Goal: Answer question/provide support: Share knowledge or assist other users

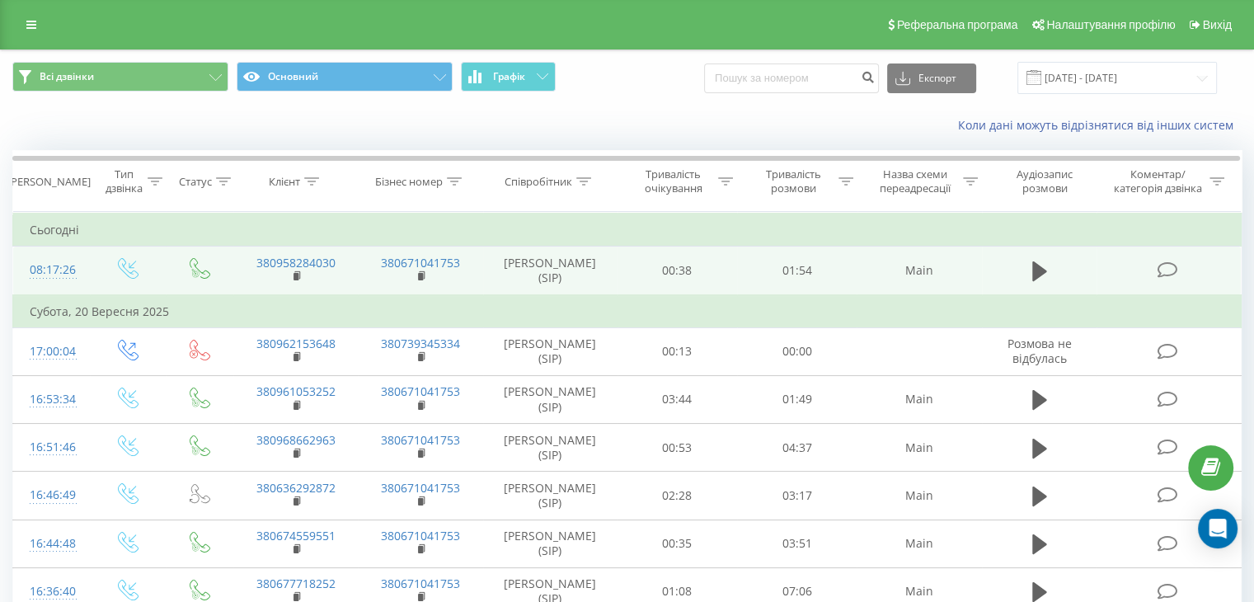
click at [1166, 271] on icon at bounding box center [1166, 269] width 21 height 17
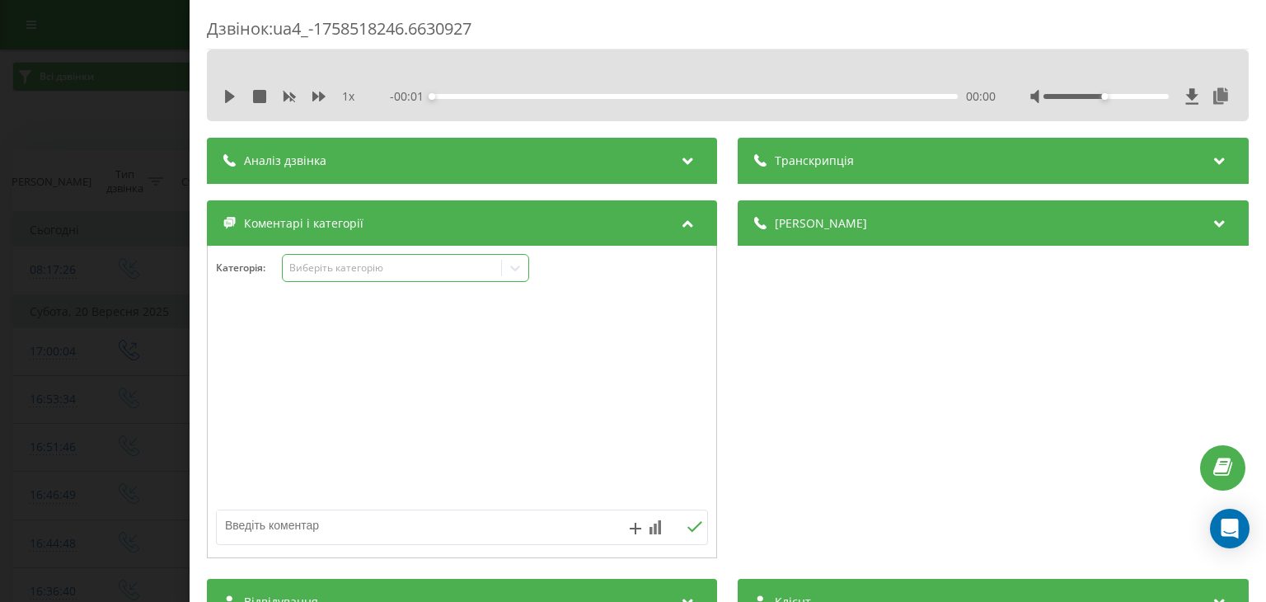
drag, startPoint x: 359, startPoint y: 268, endPoint x: 386, endPoint y: 272, distance: 27.5
click at [359, 268] on div "Виберіть категорію" at bounding box center [392, 267] width 206 height 13
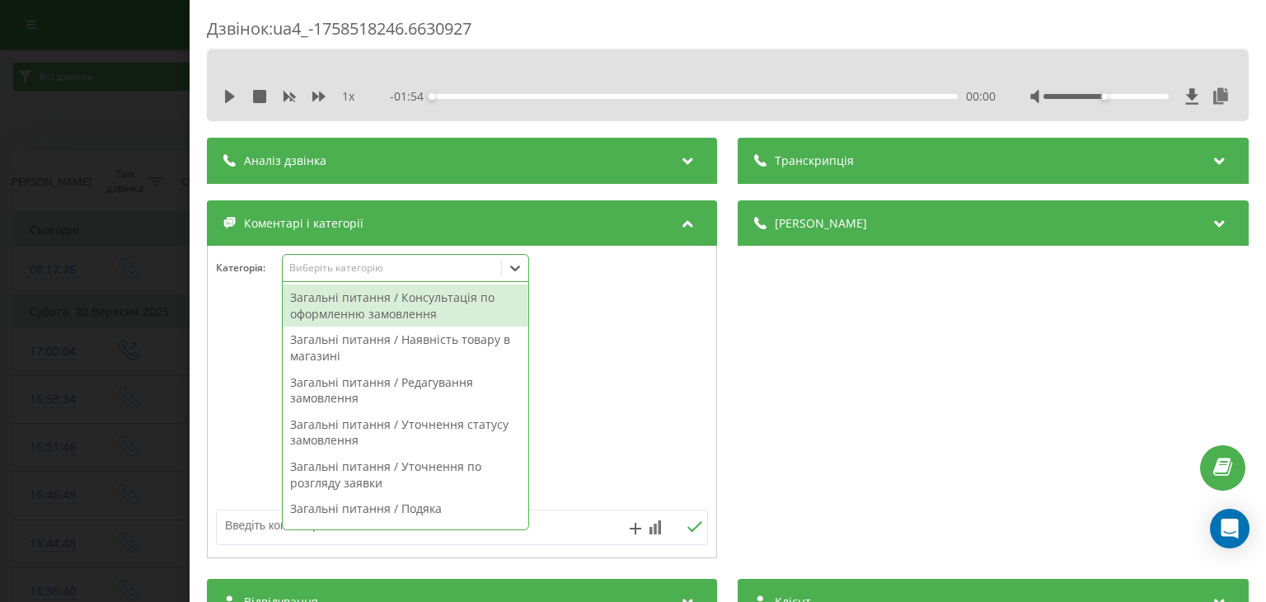
click at [438, 314] on div "Загальні питання / Консультація по оформленню замовлення" at bounding box center [406, 305] width 246 height 42
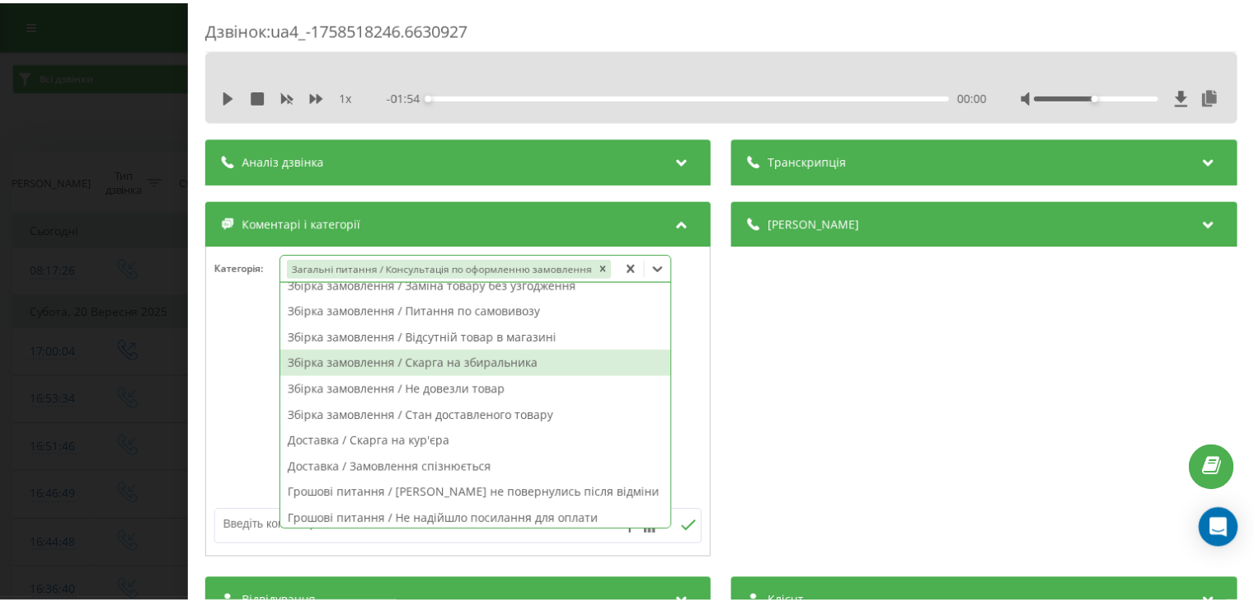
scroll to position [330, 0]
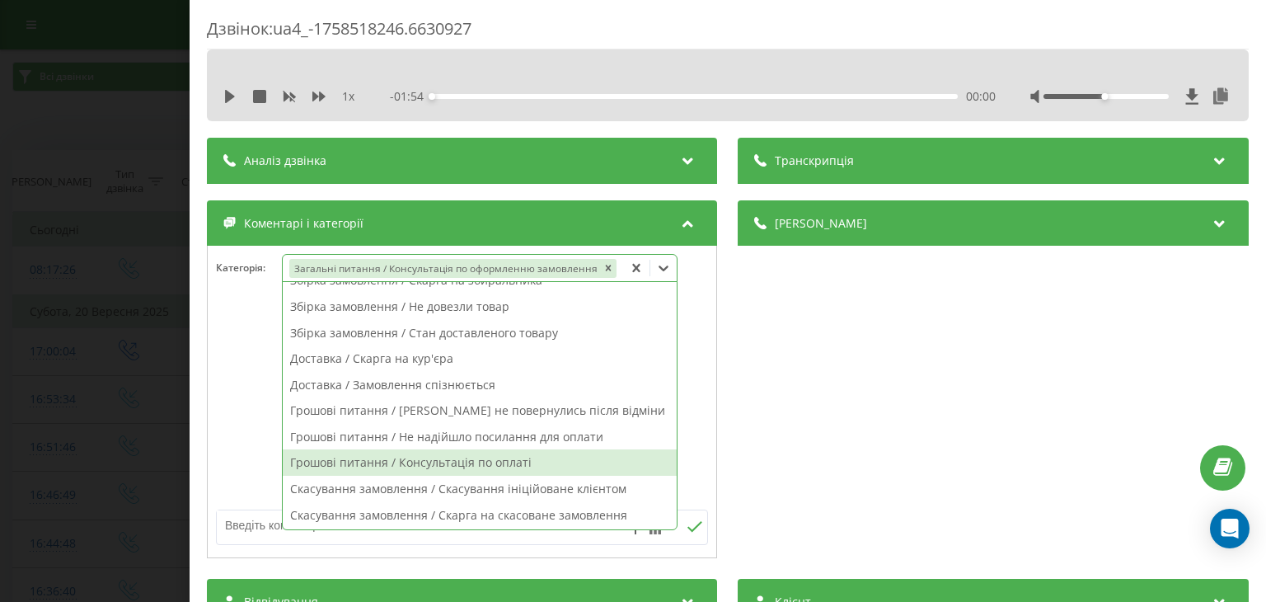
click at [581, 453] on div "Грошові питання / Консультація по оплаті" at bounding box center [480, 462] width 394 height 26
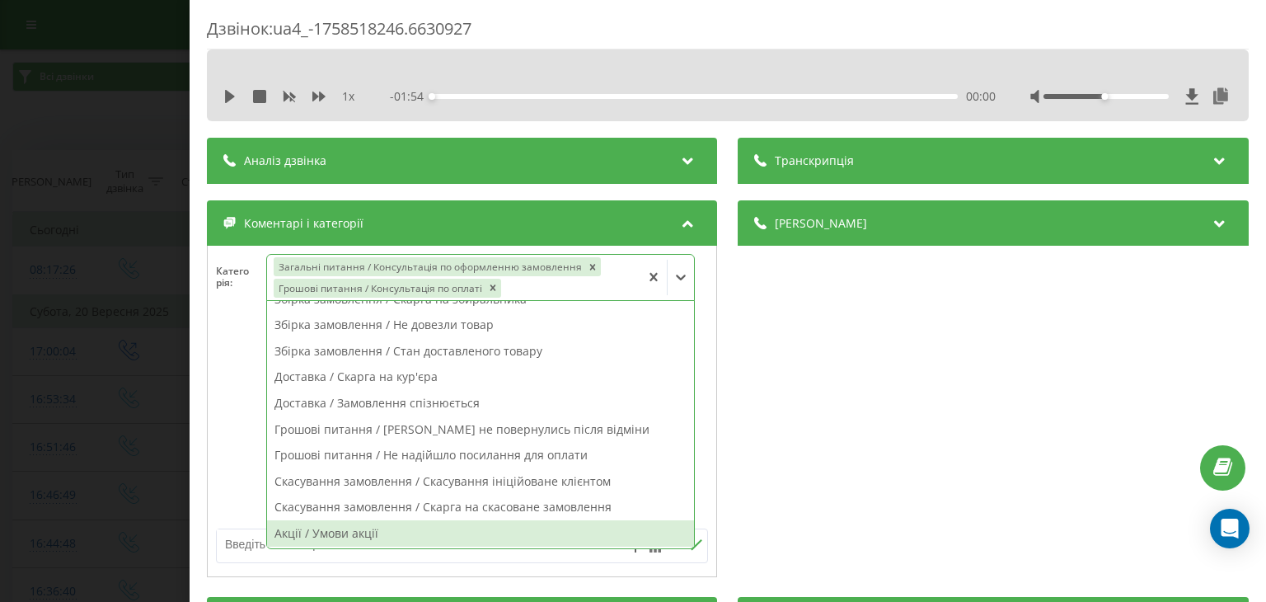
click at [246, 553] on textarea at bounding box center [413, 544] width 392 height 30
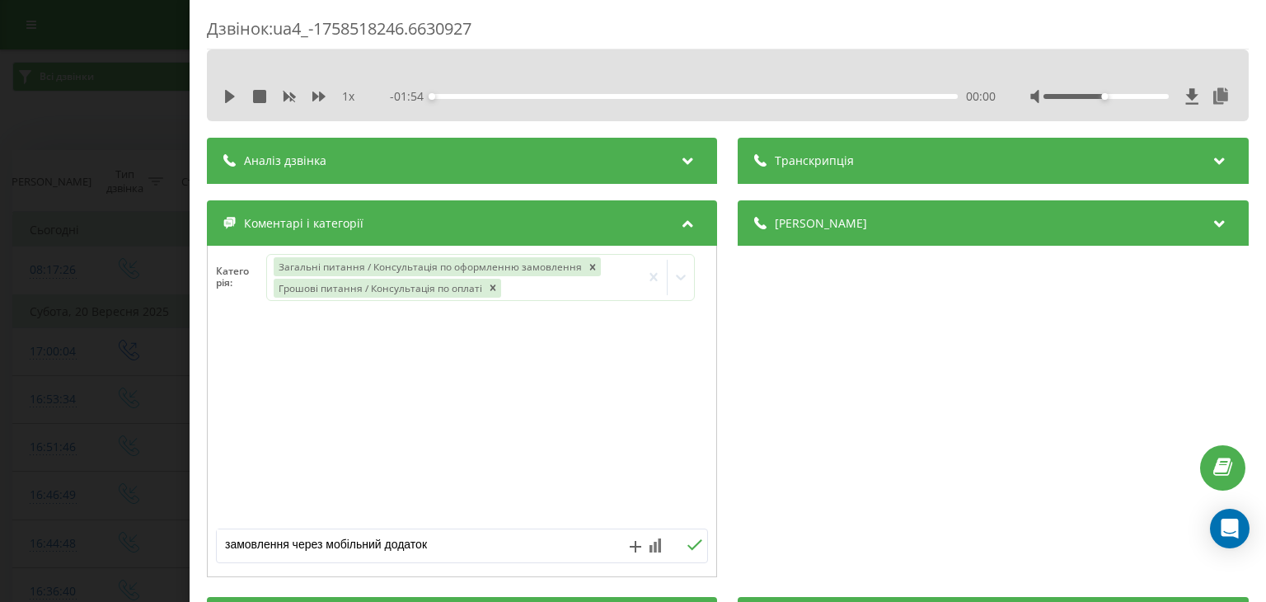
type textarea "замовлення через мобільний додаток"
click at [687, 539] on icon at bounding box center [695, 545] width 16 height 12
click at [141, 156] on div "Дзвінок : ua4_-1758518246.6630927 1 x - 01:54 00:00 00:00 Транскрипція Для AI-а…" at bounding box center [633, 301] width 1266 height 602
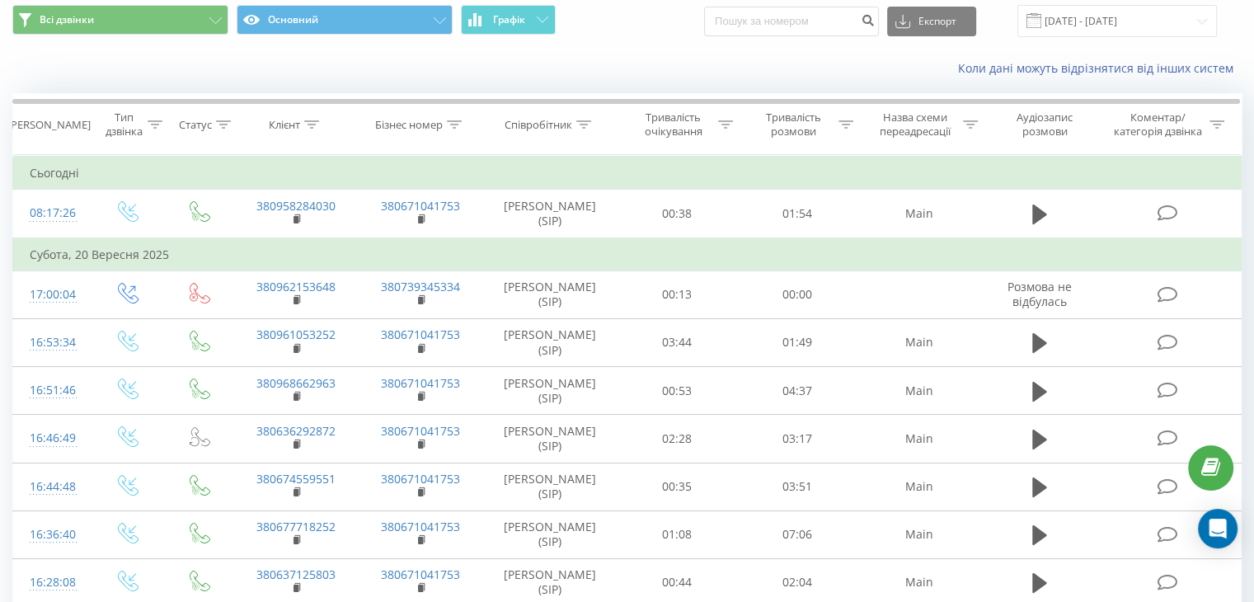
scroll to position [82, 0]
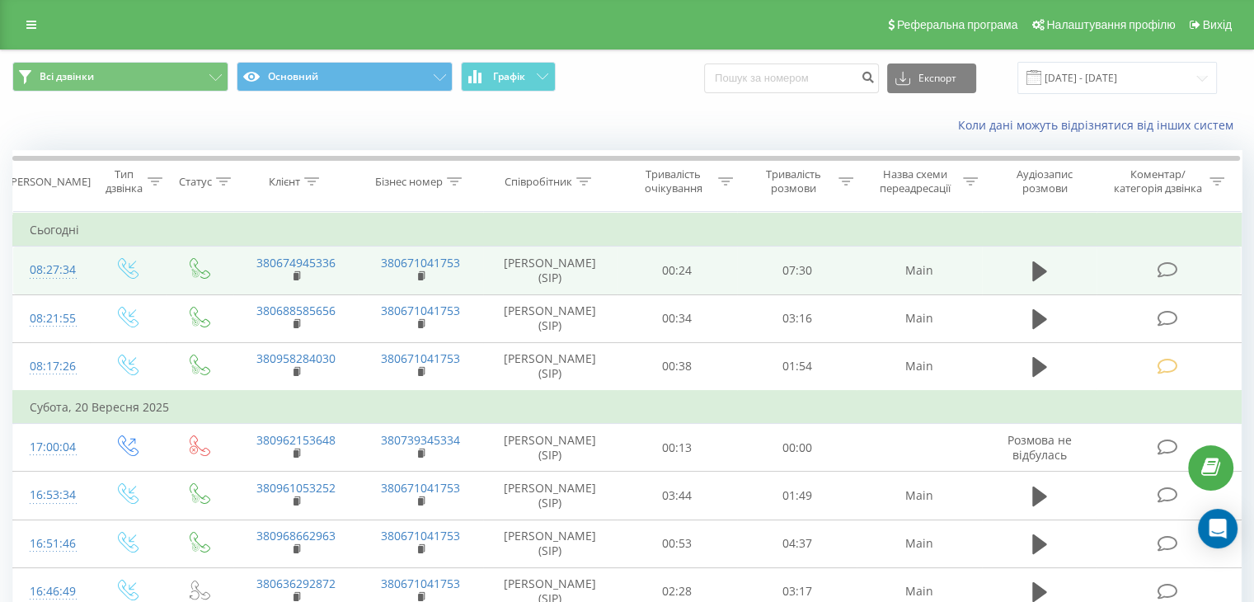
click at [1165, 265] on icon at bounding box center [1166, 269] width 21 height 17
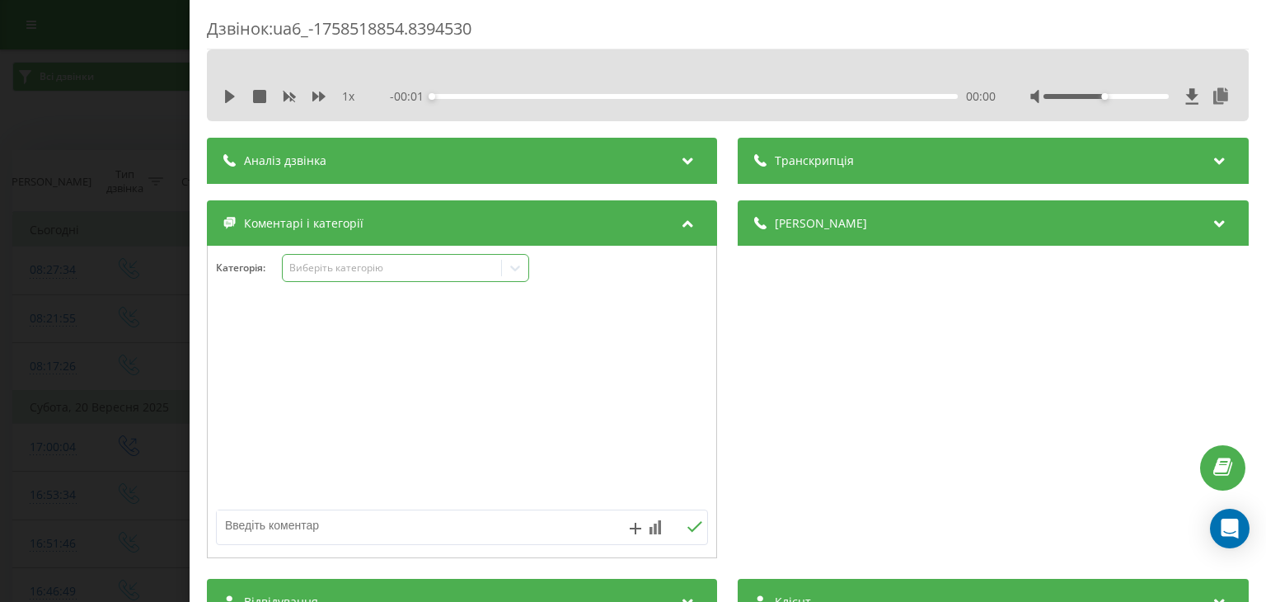
click at [462, 269] on div "Виберіть категорію" at bounding box center [392, 267] width 206 height 13
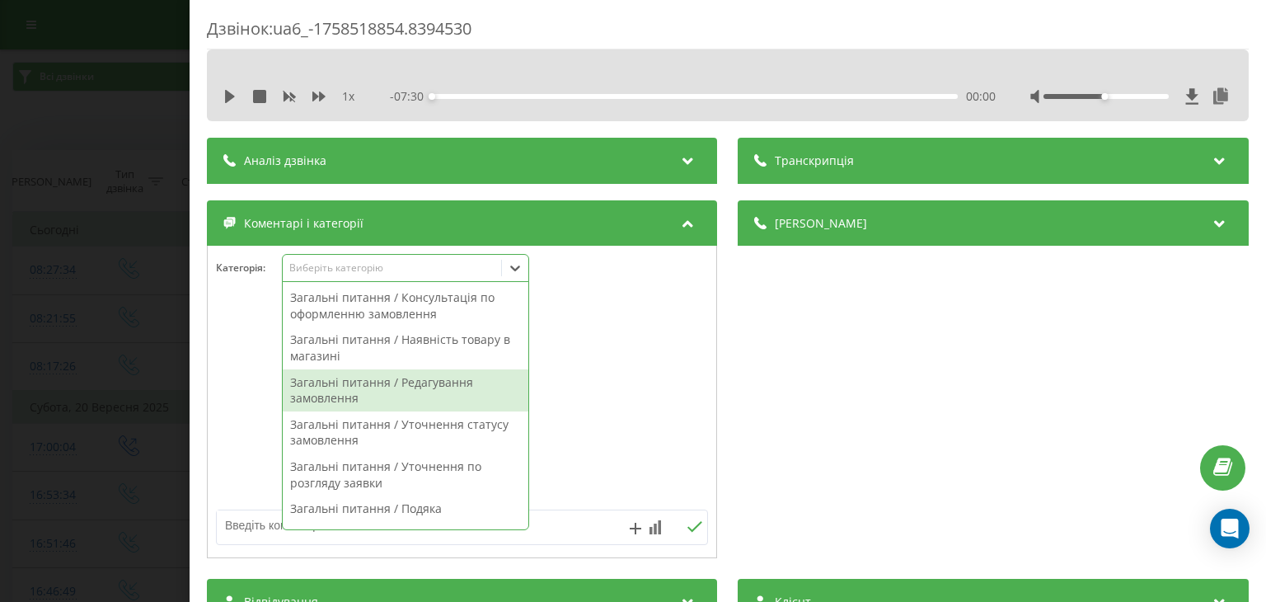
scroll to position [82, 0]
click at [470, 383] on div "Загальні питання / Уточнення по розгляду заявки" at bounding box center [406, 392] width 246 height 42
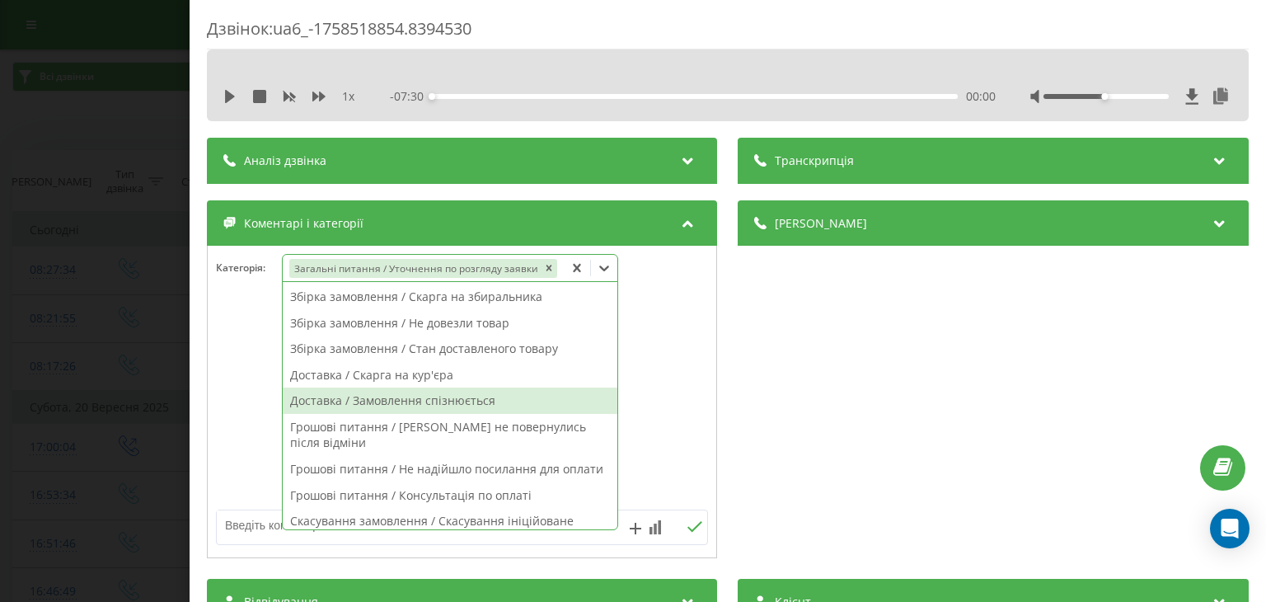
scroll to position [247, 0]
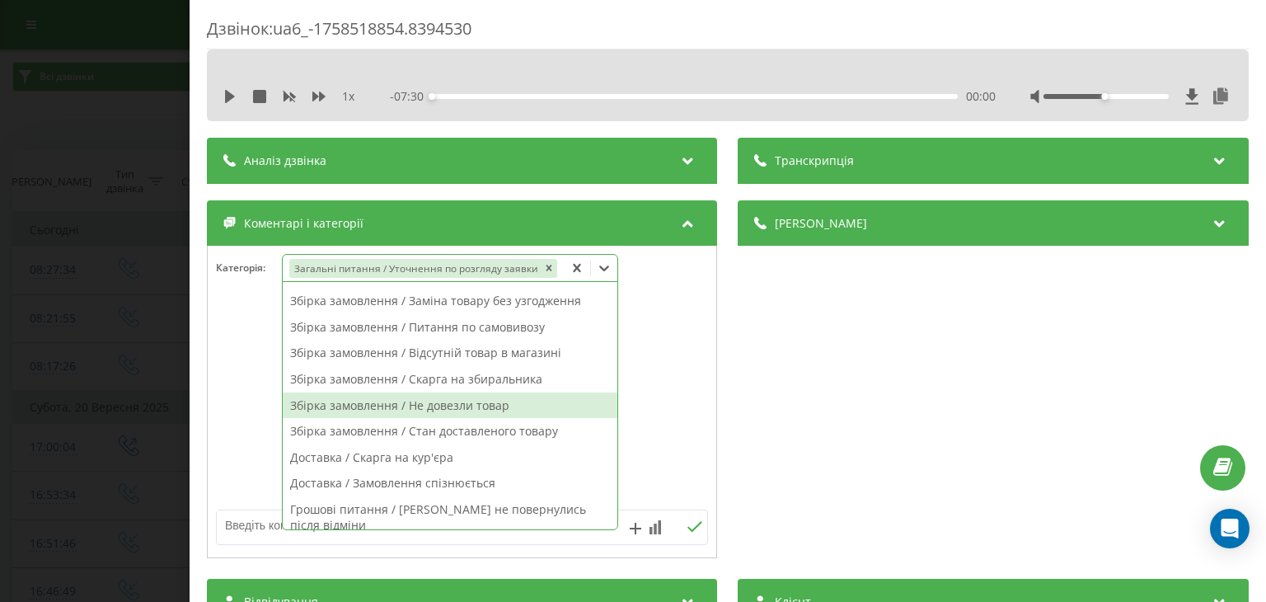
click at [495, 406] on div "Збірка замовлення / Не довезли товар" at bounding box center [450, 405] width 335 height 26
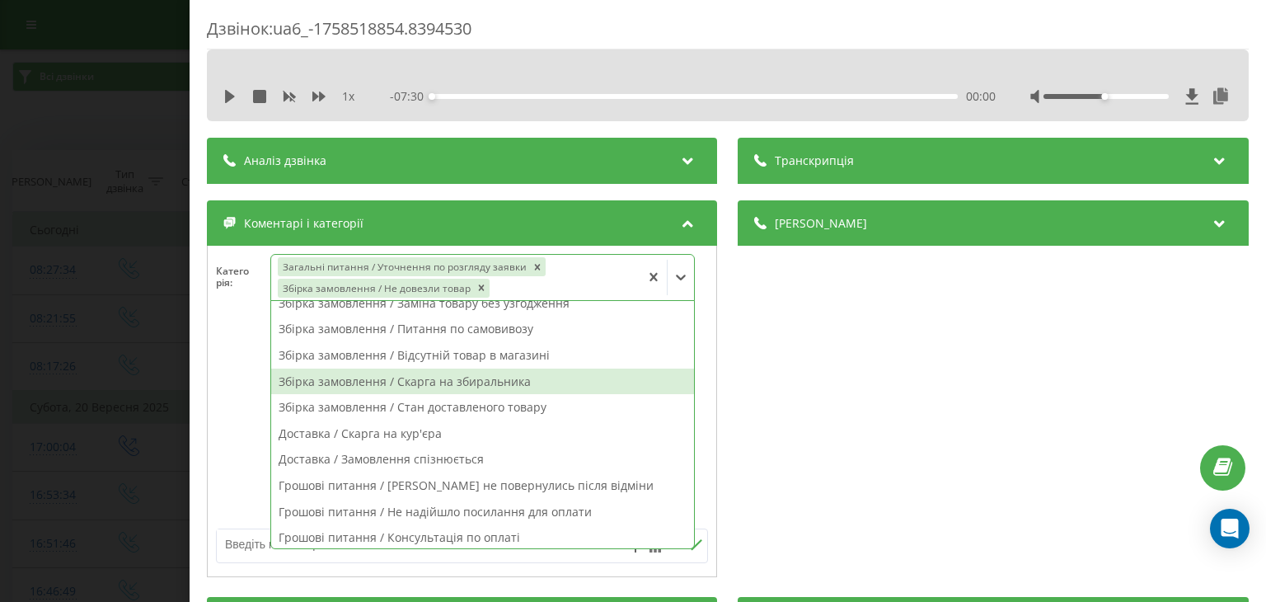
scroll to position [231, 0]
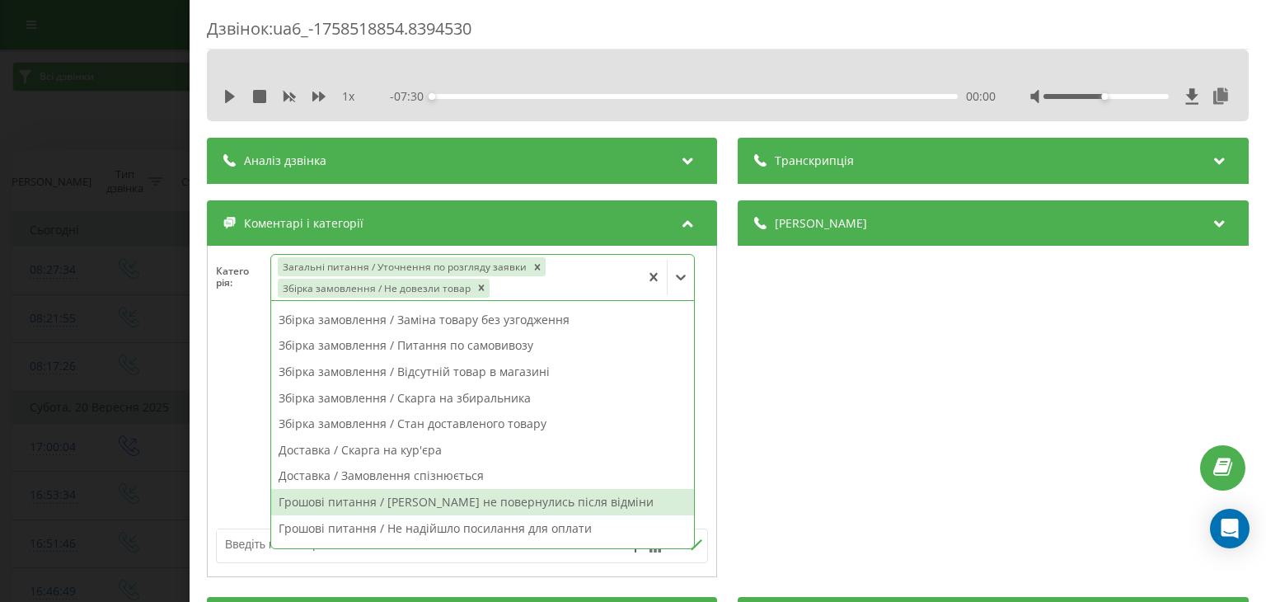
click at [255, 550] on textarea at bounding box center [413, 544] width 392 height 30
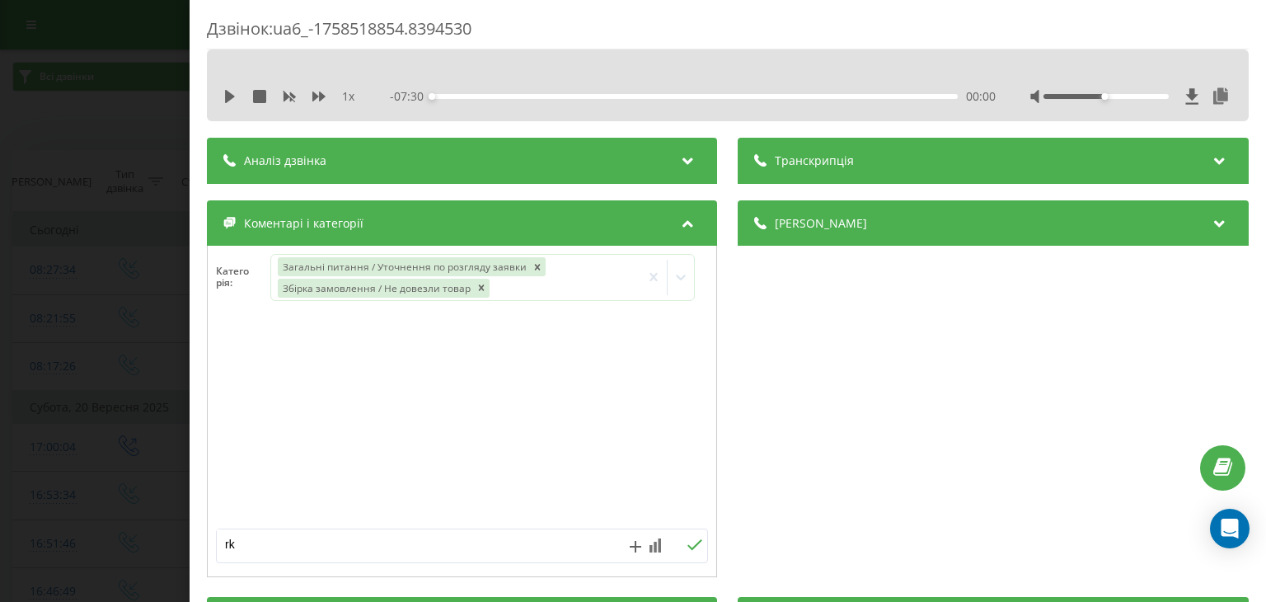
type textarea "r"
type textarea "к"
type textarea "уточнення щодо розгляду заявки"
click at [690, 547] on icon at bounding box center [695, 545] width 16 height 12
click at [102, 284] on div "Дзвінок : ua6_-1758518854.8394530 1 x - 07:30 00:00 00:00 Транскрипція Для AI-а…" at bounding box center [633, 301] width 1266 height 602
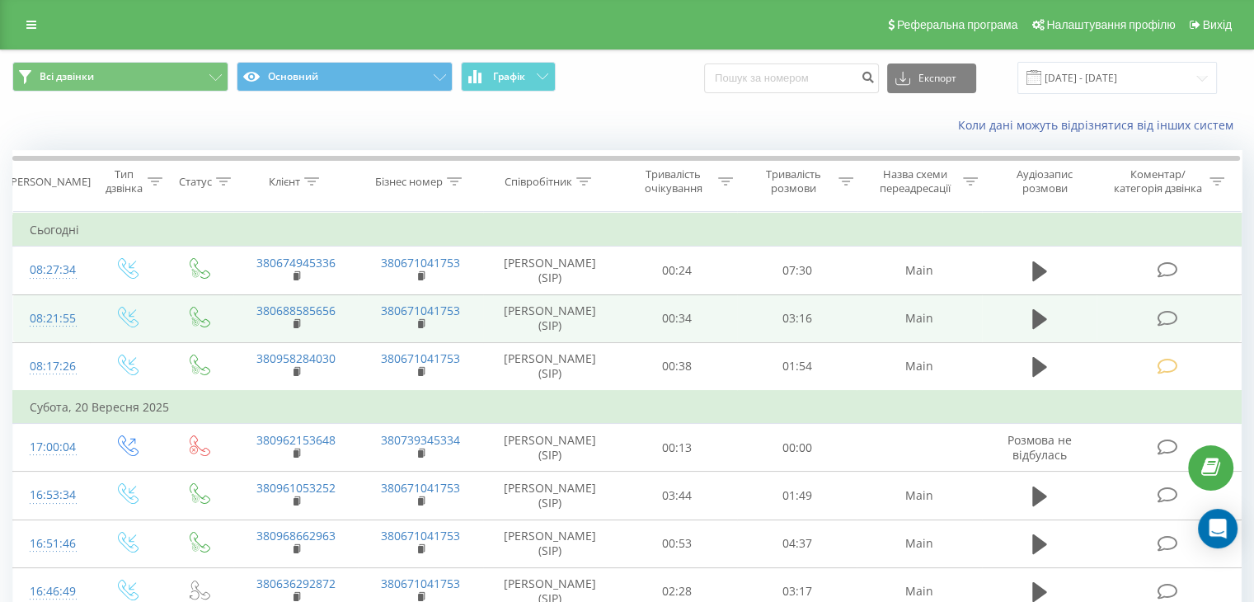
click at [1164, 315] on icon at bounding box center [1166, 318] width 21 height 17
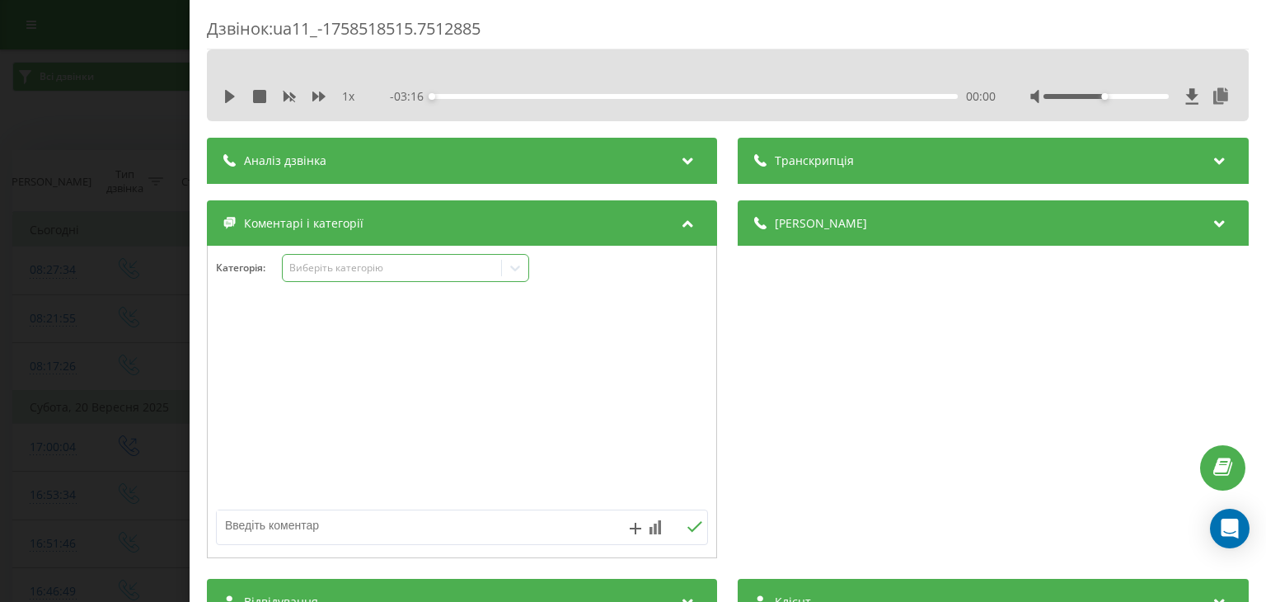
click at [313, 270] on div "Виберіть категорію" at bounding box center [392, 267] width 206 height 13
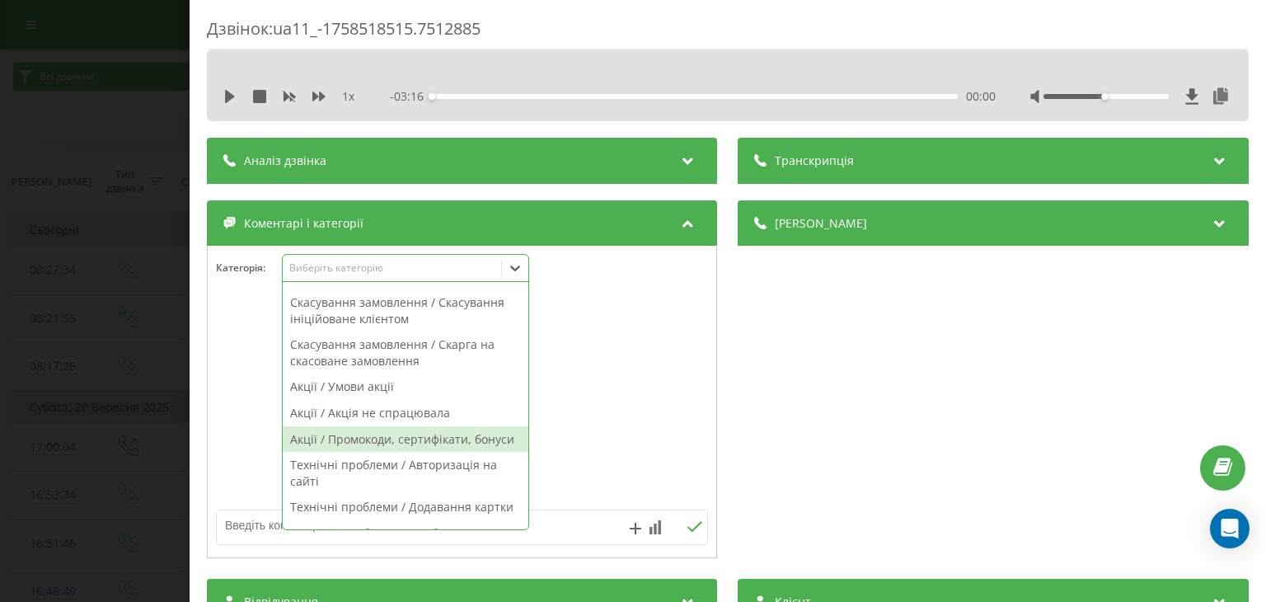
scroll to position [742, 0]
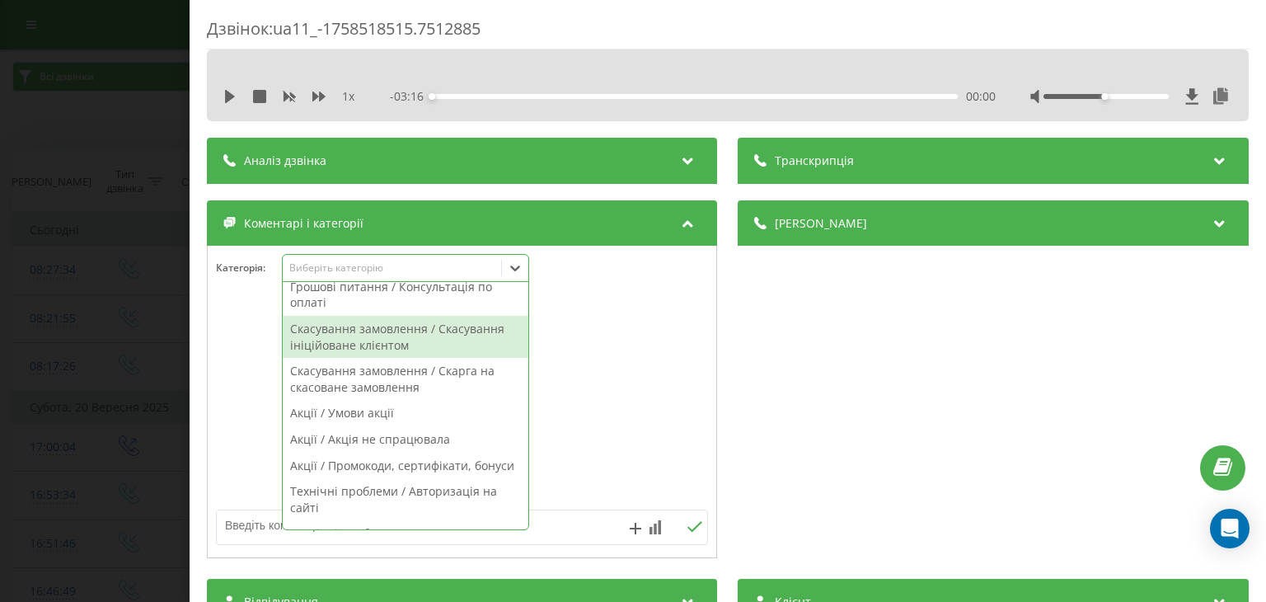
click at [431, 337] on div "Скасування замовлення / Скасування ініційоване клієнтом" at bounding box center [406, 337] width 246 height 42
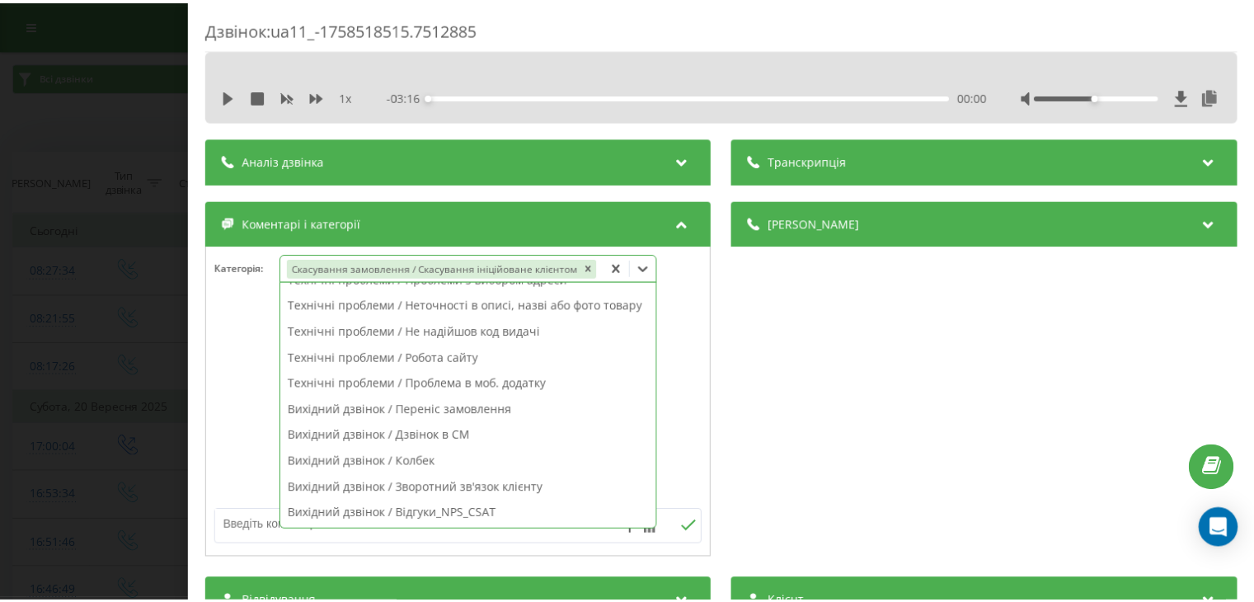
scroll to position [547, 0]
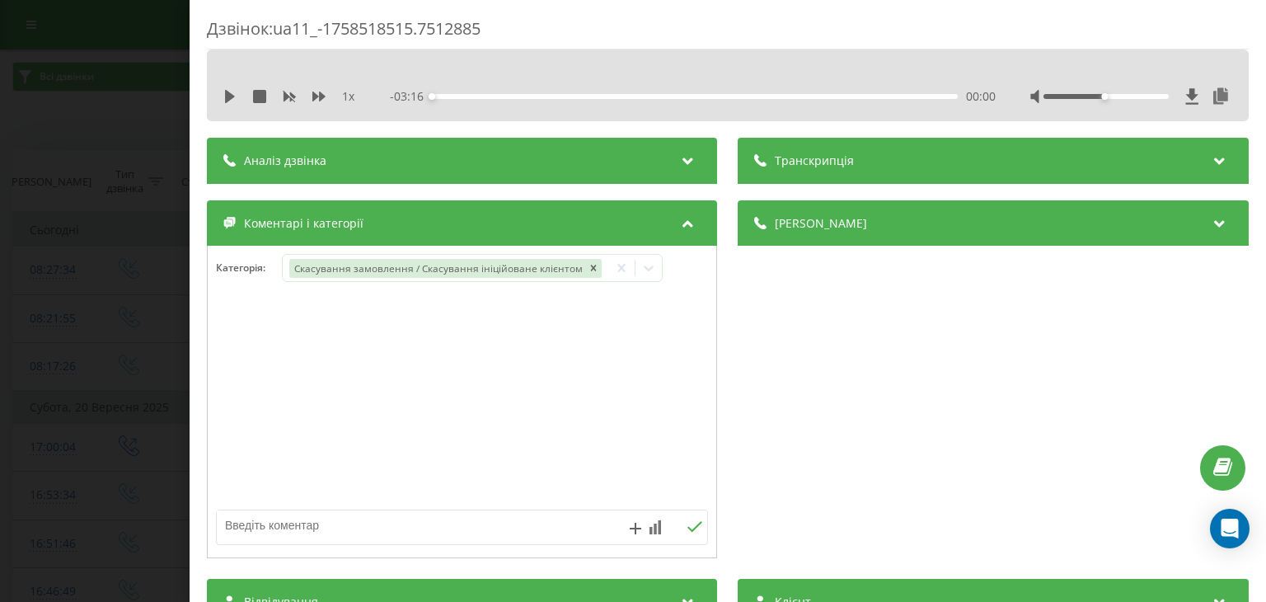
click at [268, 532] on textarea at bounding box center [413, 525] width 392 height 30
type textarea "скасування замовлення через неактуальний час перенесення"
click at [692, 532] on icon at bounding box center [695, 527] width 16 height 12
click at [122, 222] on div "Дзвінок : ua11_-1758518515.7512885 1 x - 03:16 00:00 00:00 Транскрипція Для AI-…" at bounding box center [633, 301] width 1266 height 602
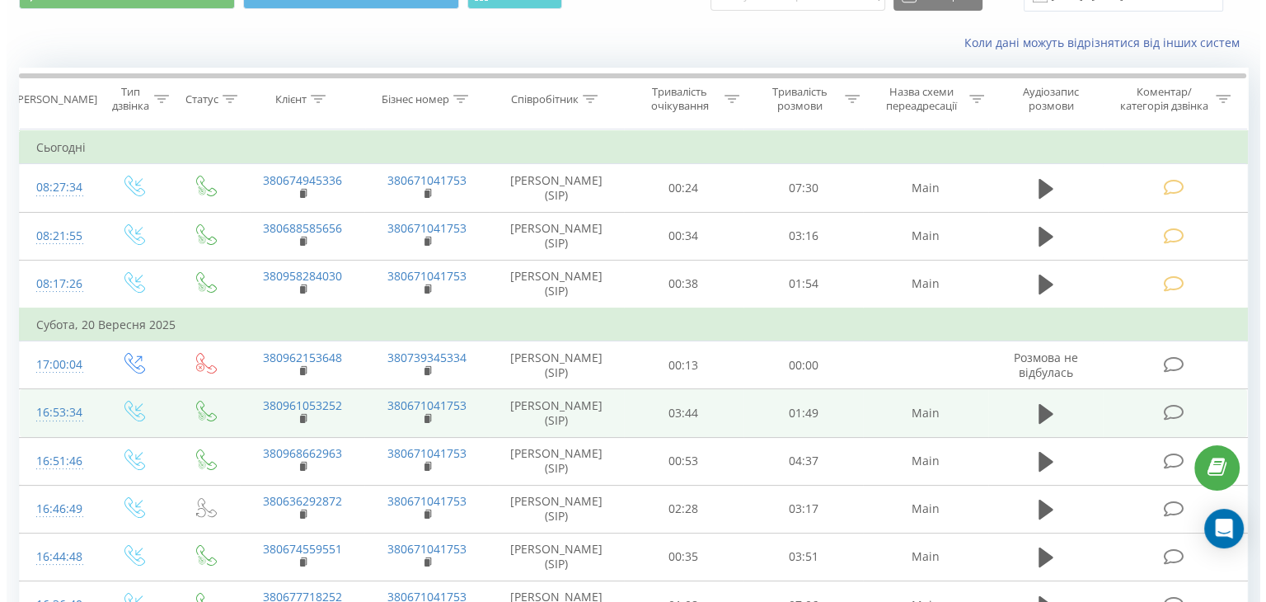
scroll to position [165, 0]
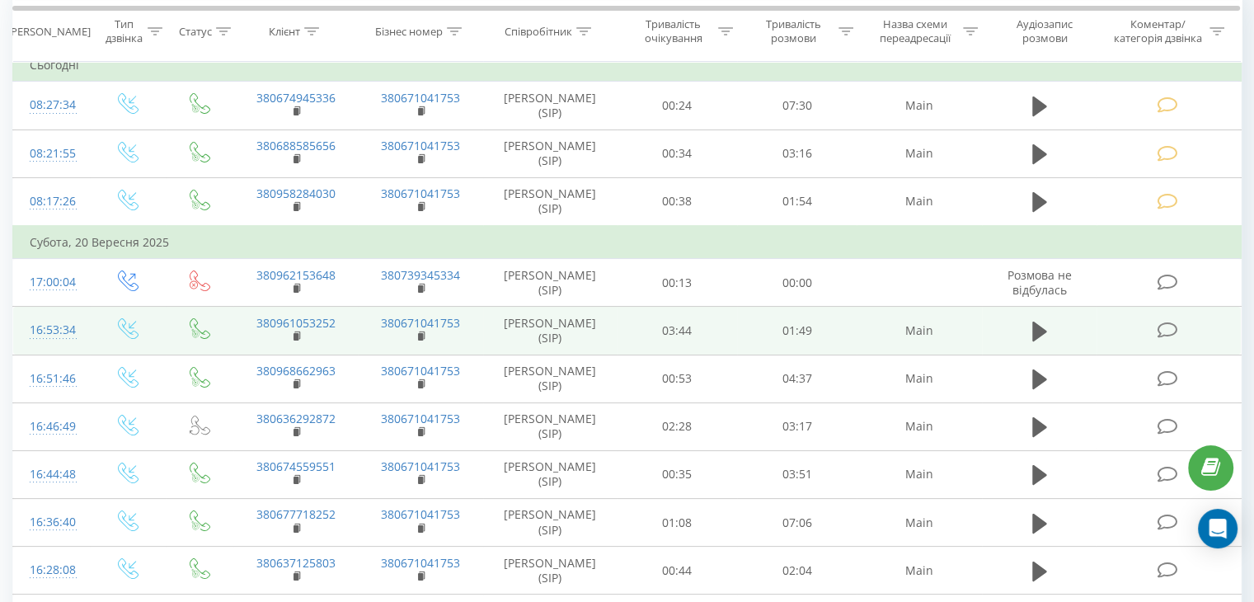
click at [1161, 329] on icon at bounding box center [1166, 329] width 21 height 17
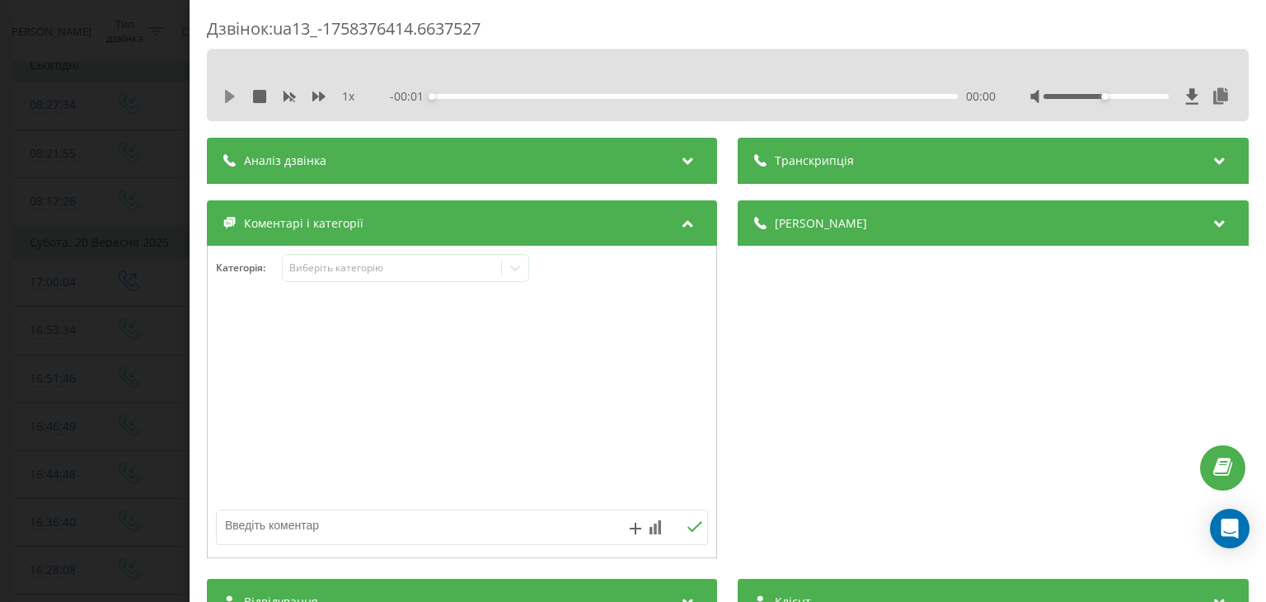
click at [231, 95] on icon at bounding box center [230, 96] width 10 height 13
click at [367, 276] on div "Виберіть категорію" at bounding box center [405, 268] width 247 height 28
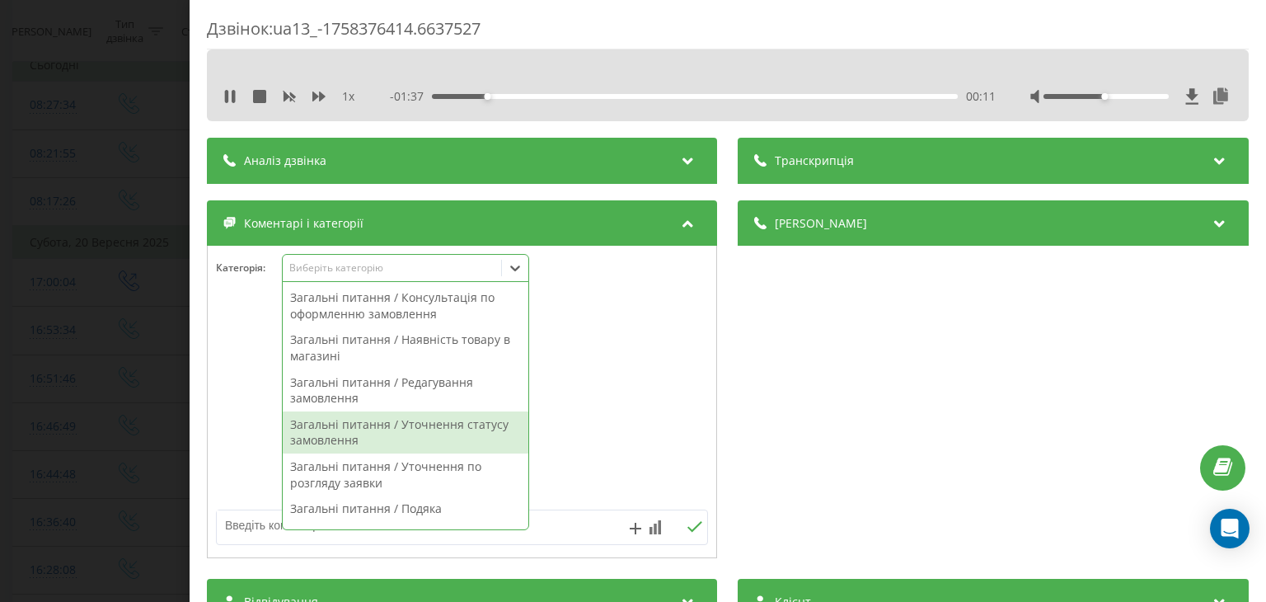
click at [442, 439] on div "Загальні питання / Уточнення статусу замовлення" at bounding box center [406, 432] width 246 height 42
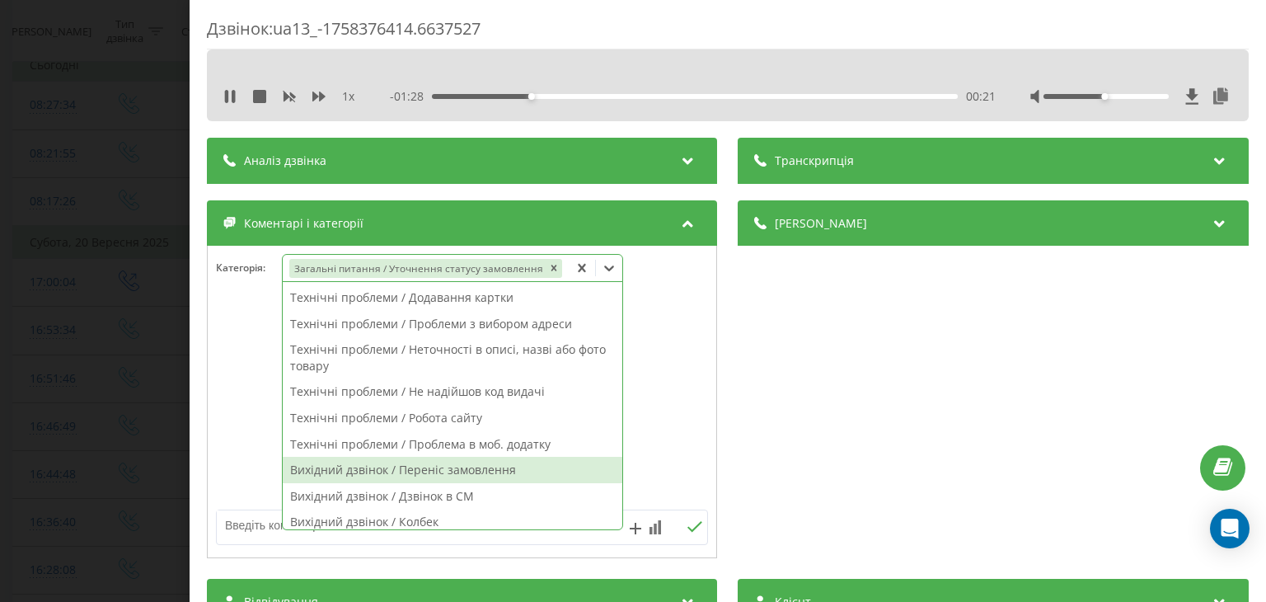
scroll to position [818, 0]
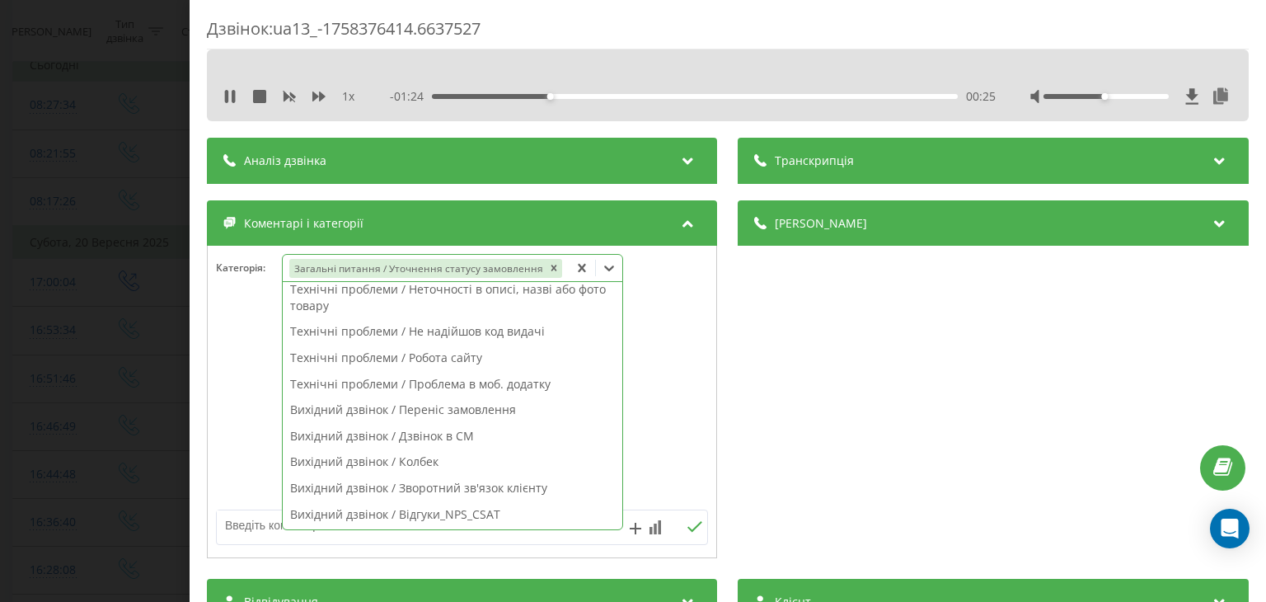
click at [232, 377] on div at bounding box center [462, 402] width 509 height 198
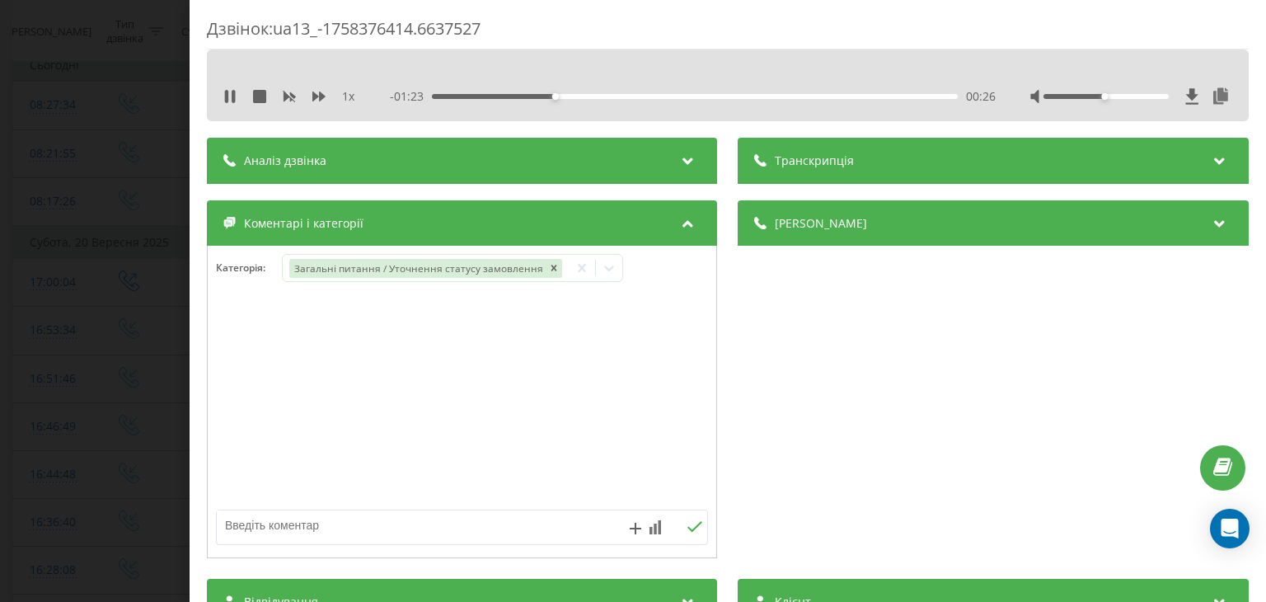
click at [311, 519] on textarea at bounding box center [413, 525] width 392 height 30
type textarea "статус замовлення"
click at [265, 101] on icon at bounding box center [259, 96] width 13 height 13
click at [692, 528] on icon at bounding box center [695, 527] width 16 height 12
click at [119, 348] on div "Дзвінок : ua13_-1758376414.6637527 1 x - 01:49 00:00 00:00 Транскрипція Для AI-…" at bounding box center [633, 301] width 1266 height 602
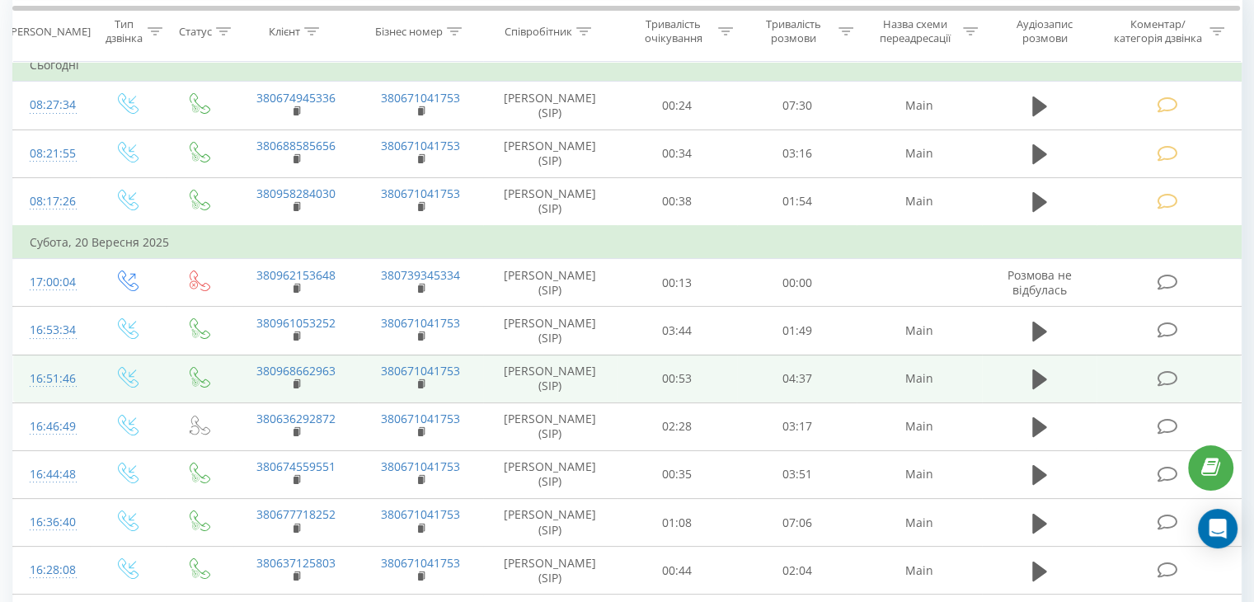
click at [1173, 379] on icon at bounding box center [1166, 378] width 21 height 17
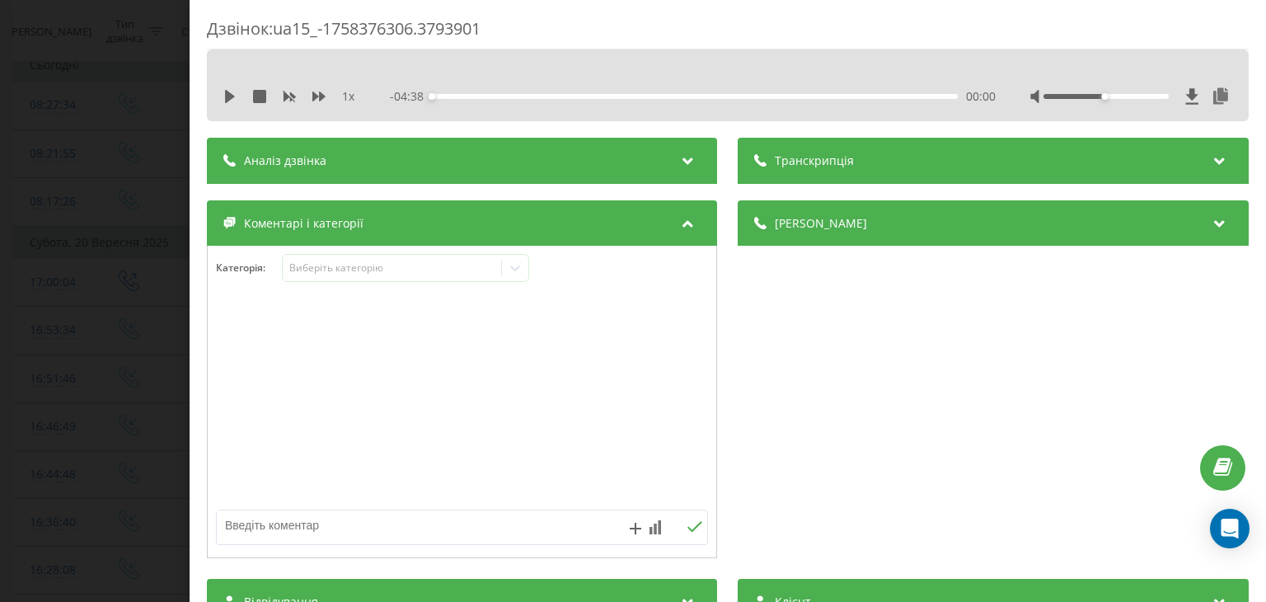
click at [221, 96] on div "1 x - 04:38 00:00 00:00" at bounding box center [727, 96] width 1017 height 25
click at [223, 96] on icon at bounding box center [229, 96] width 13 height 13
click at [318, 277] on div "Виберіть категорію" at bounding box center [405, 268] width 247 height 28
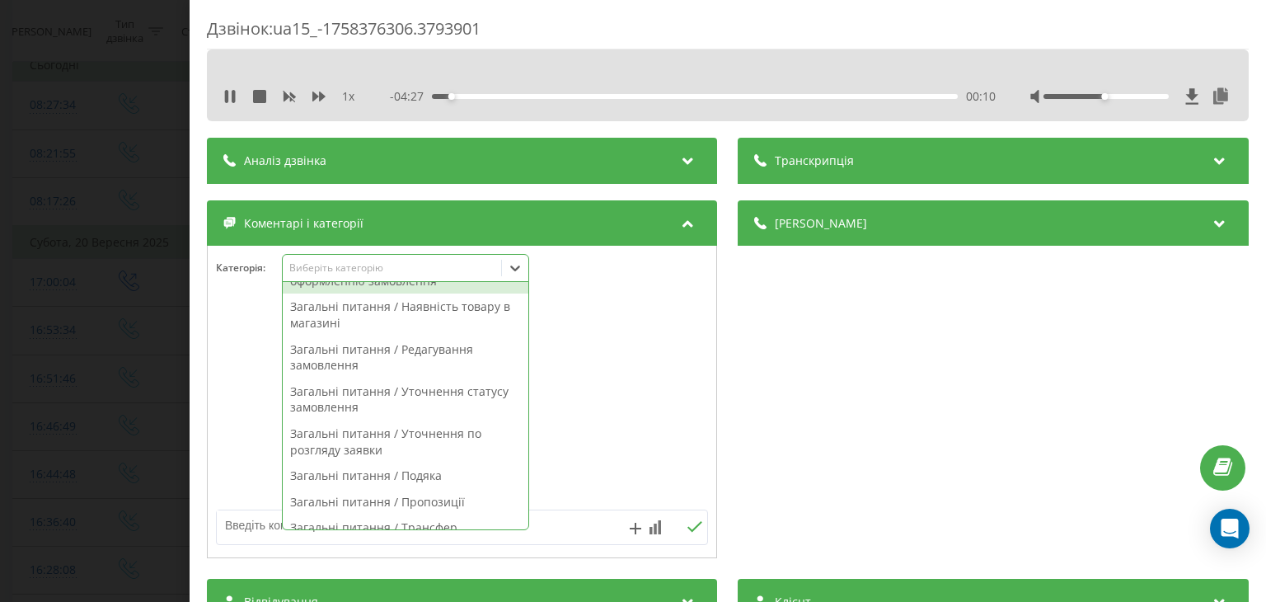
scroll to position [36, 0]
click at [260, 100] on icon at bounding box center [259, 96] width 13 height 13
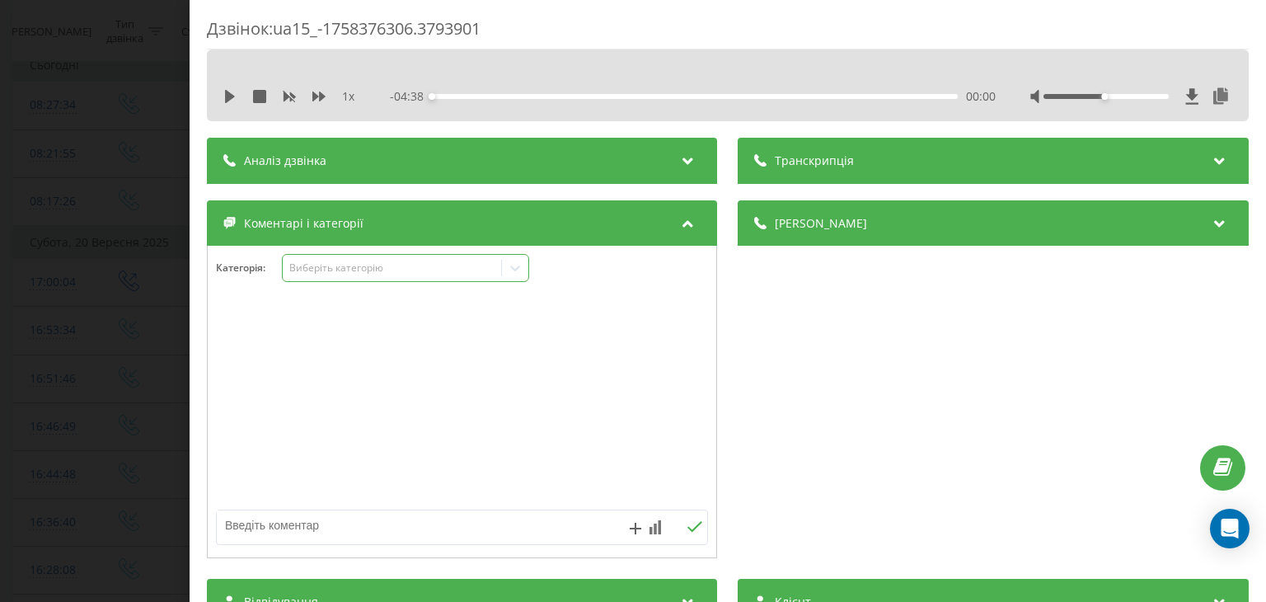
click at [408, 265] on div "Виберіть категорію" at bounding box center [392, 267] width 206 height 13
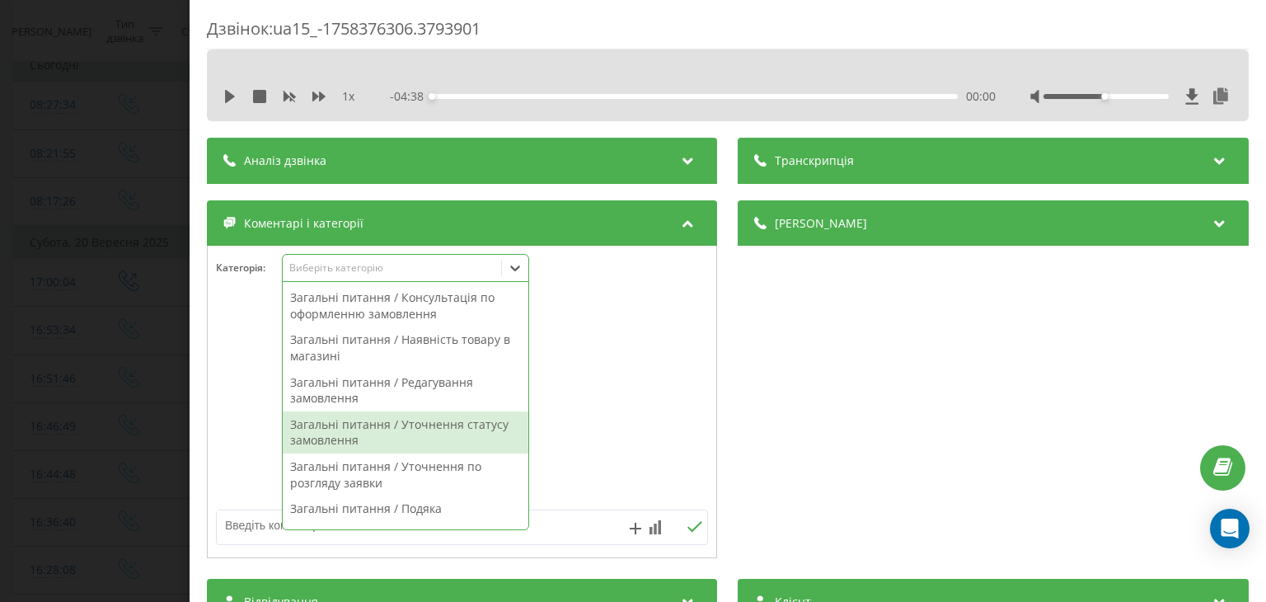
click at [483, 415] on div "Загальні питання / Уточнення статусу замовлення" at bounding box center [406, 432] width 246 height 42
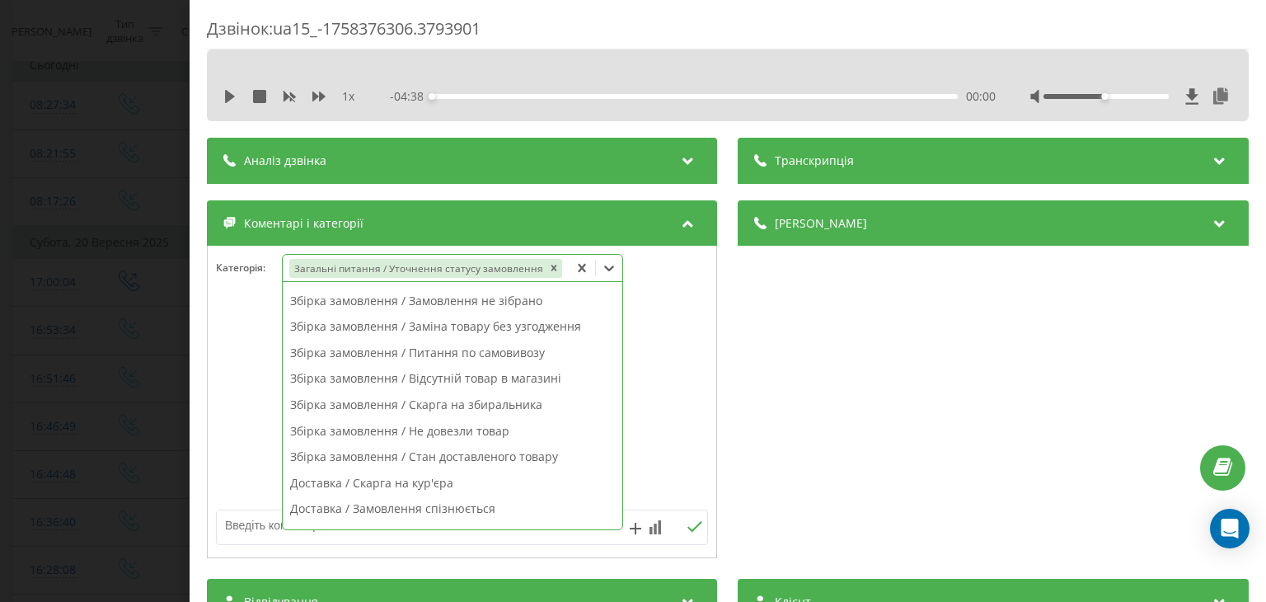
scroll to position [225, 0]
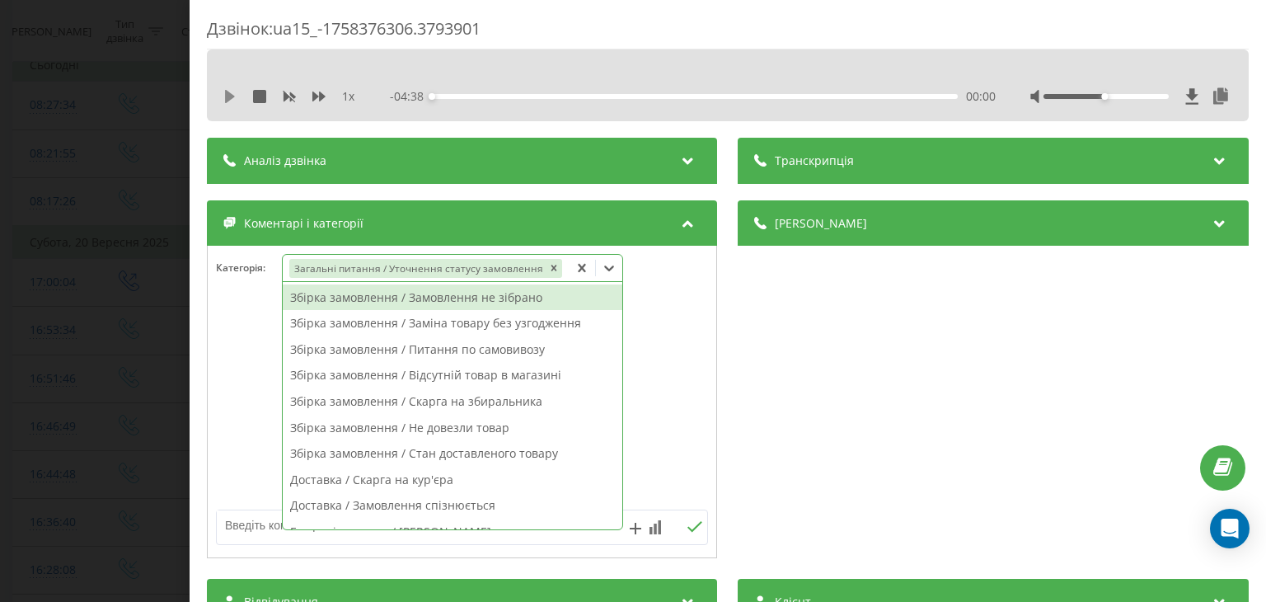
click at [234, 98] on icon at bounding box center [229, 96] width 13 height 13
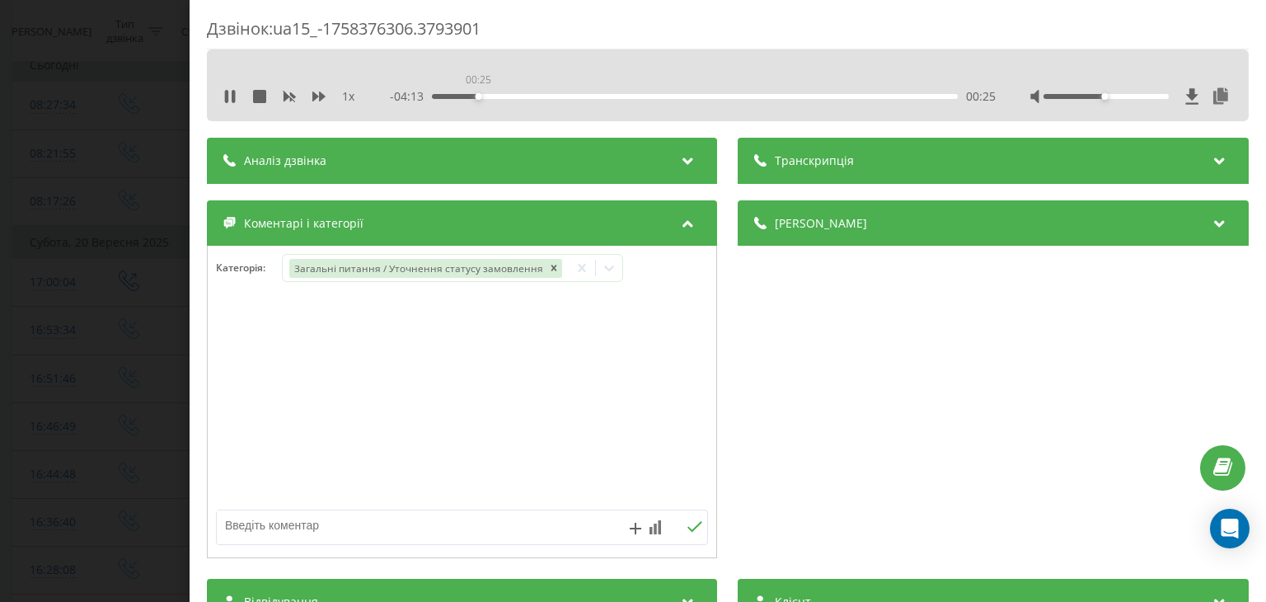
drag, startPoint x: 469, startPoint y: 96, endPoint x: 494, endPoint y: 96, distance: 24.7
click at [494, 96] on div "00:25" at bounding box center [695, 96] width 525 height 5
drag, startPoint x: 509, startPoint y: 96, endPoint x: 551, endPoint y: 96, distance: 41.2
click at [551, 96] on div "01:04" at bounding box center [695, 96] width 525 height 5
drag, startPoint x: 555, startPoint y: 96, endPoint x: 600, endPoint y: 96, distance: 45.3
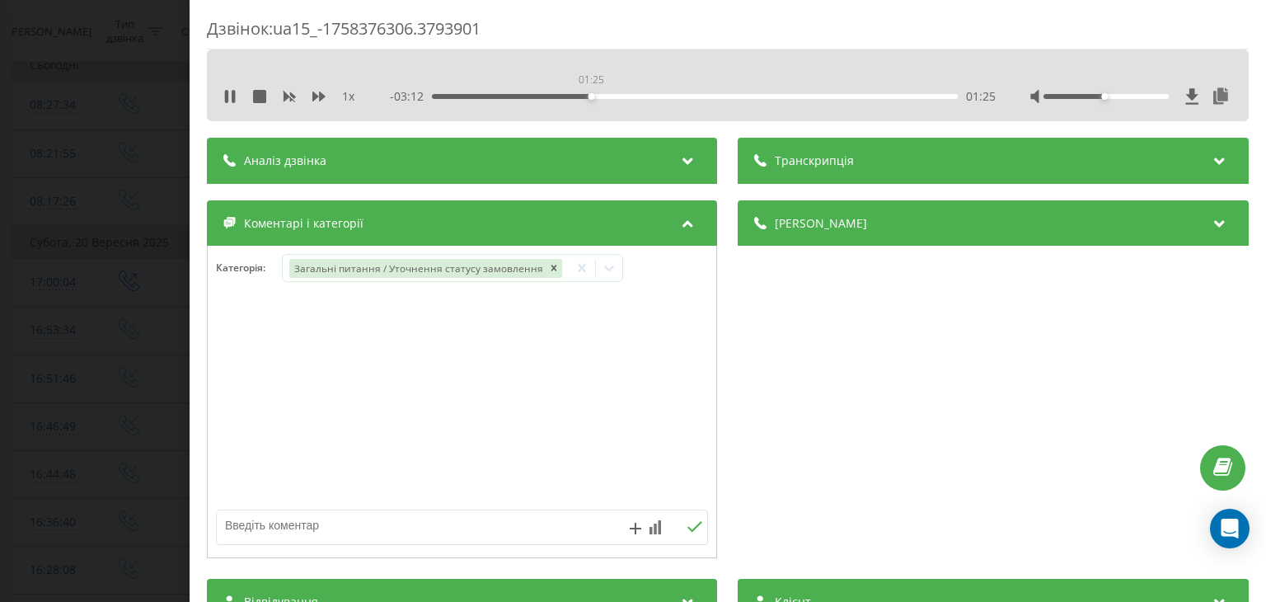
click at [595, 96] on div "01:25" at bounding box center [591, 96] width 7 height 7
drag, startPoint x: 600, startPoint y: 96, endPoint x: 640, endPoint y: 96, distance: 39.6
click at [640, 96] on div "01:51" at bounding box center [639, 96] width 7 height 7
drag, startPoint x: 644, startPoint y: 95, endPoint x: 702, endPoint y: 96, distance: 58.5
click at [702, 96] on div "02:23" at bounding box center [695, 96] width 525 height 5
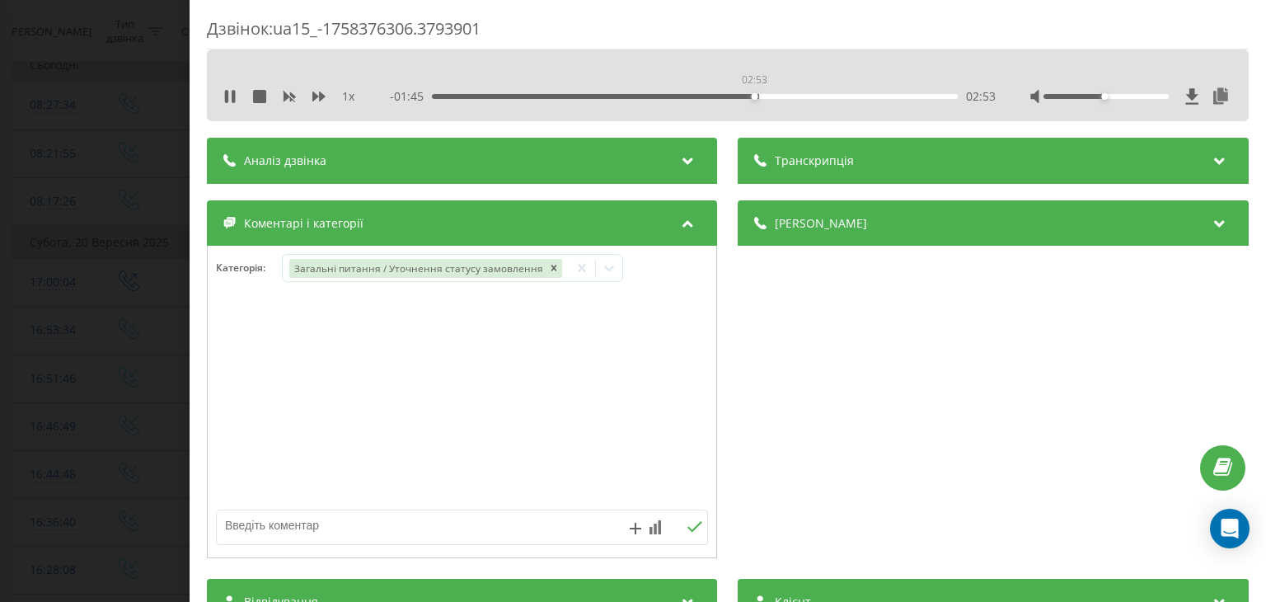
drag, startPoint x: 711, startPoint y: 96, endPoint x: 753, endPoint y: 99, distance: 42.2
click at [753, 99] on div "02:53" at bounding box center [695, 96] width 525 height 5
drag, startPoint x: 757, startPoint y: 100, endPoint x: 788, endPoint y: 101, distance: 30.5
click at [788, 101] on div "- 01:44 02:53 02:53" at bounding box center [693, 96] width 605 height 16
drag, startPoint x: 775, startPoint y: 96, endPoint x: 799, endPoint y: 93, distance: 24.1
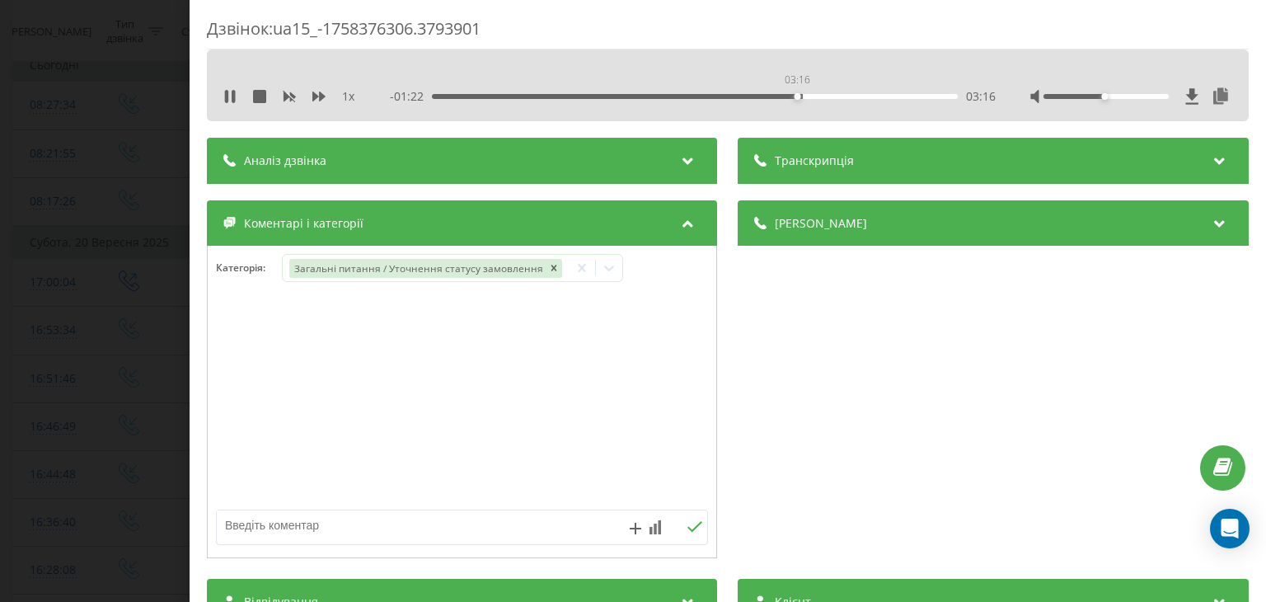
click at [797, 96] on div "03:16" at bounding box center [695, 96] width 525 height 5
click at [605, 270] on icon at bounding box center [609, 268] width 16 height 16
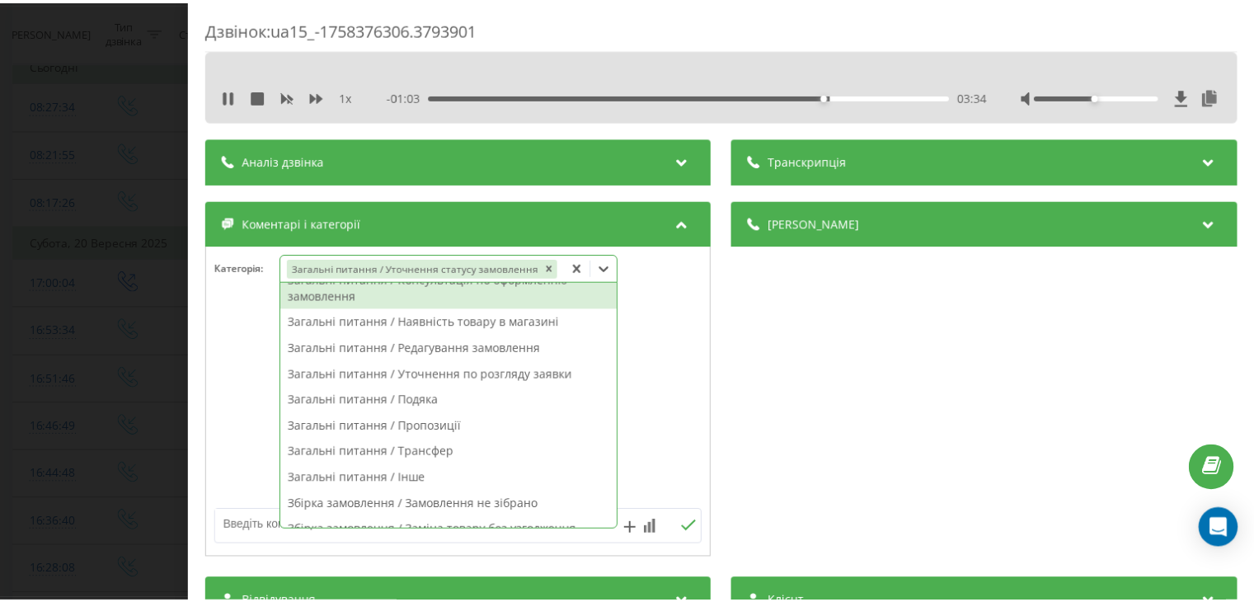
scroll to position [0, 0]
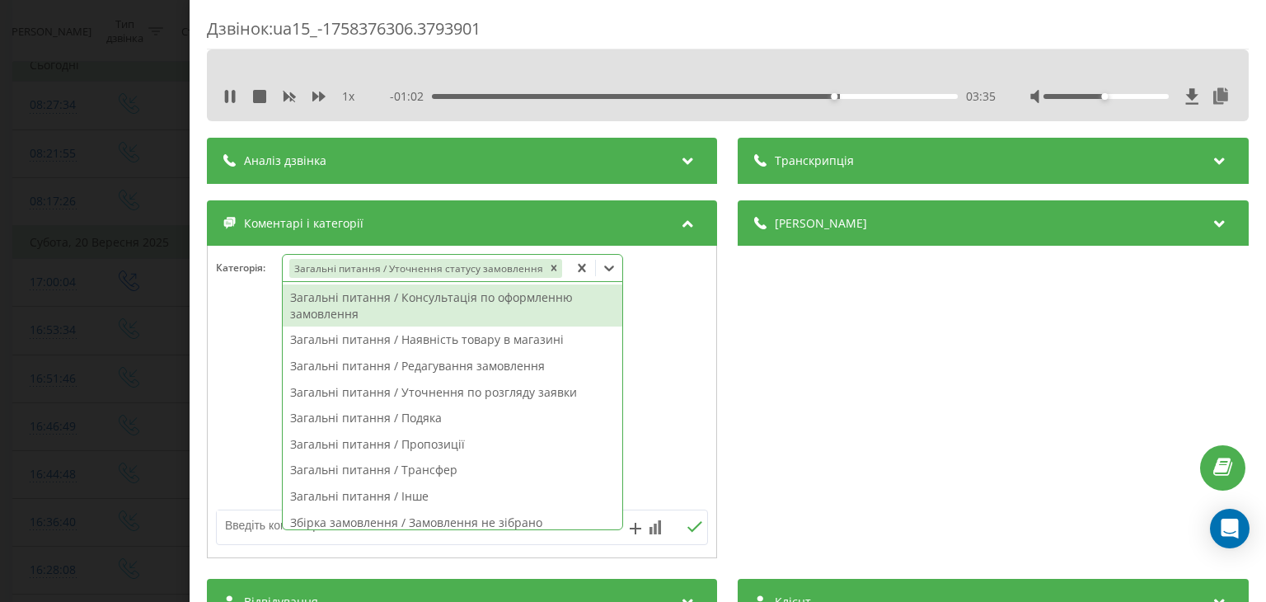
click at [655, 314] on div at bounding box center [462, 402] width 509 height 198
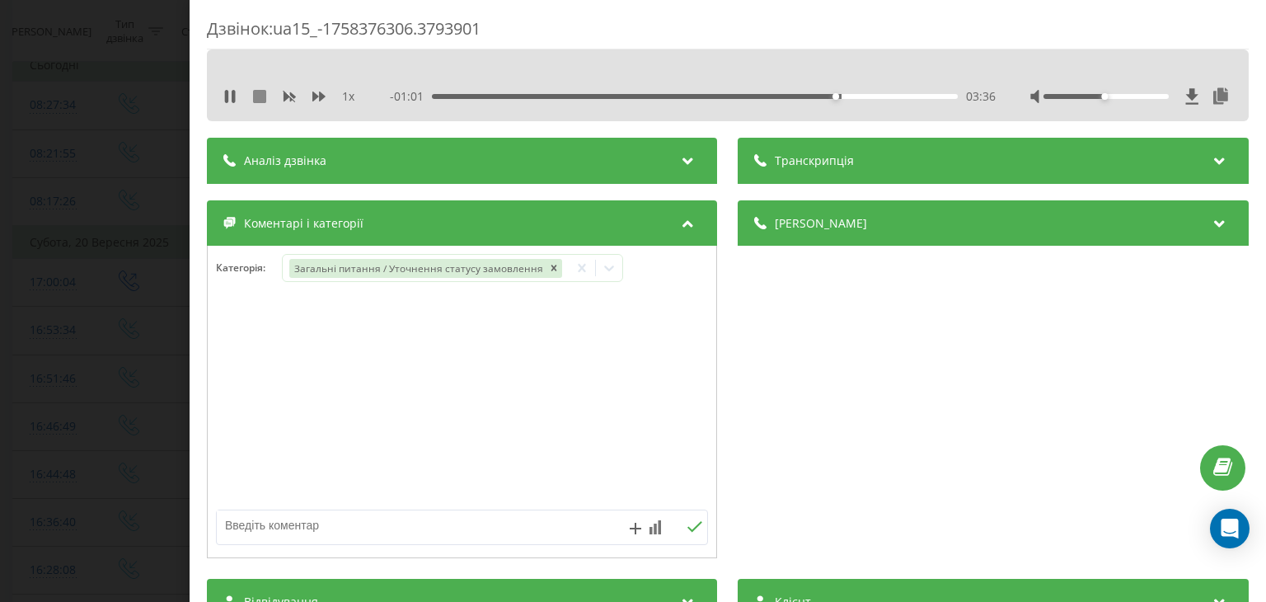
click at [265, 96] on icon at bounding box center [259, 96] width 13 height 13
click at [322, 522] on textarea at bounding box center [413, 525] width 392 height 30
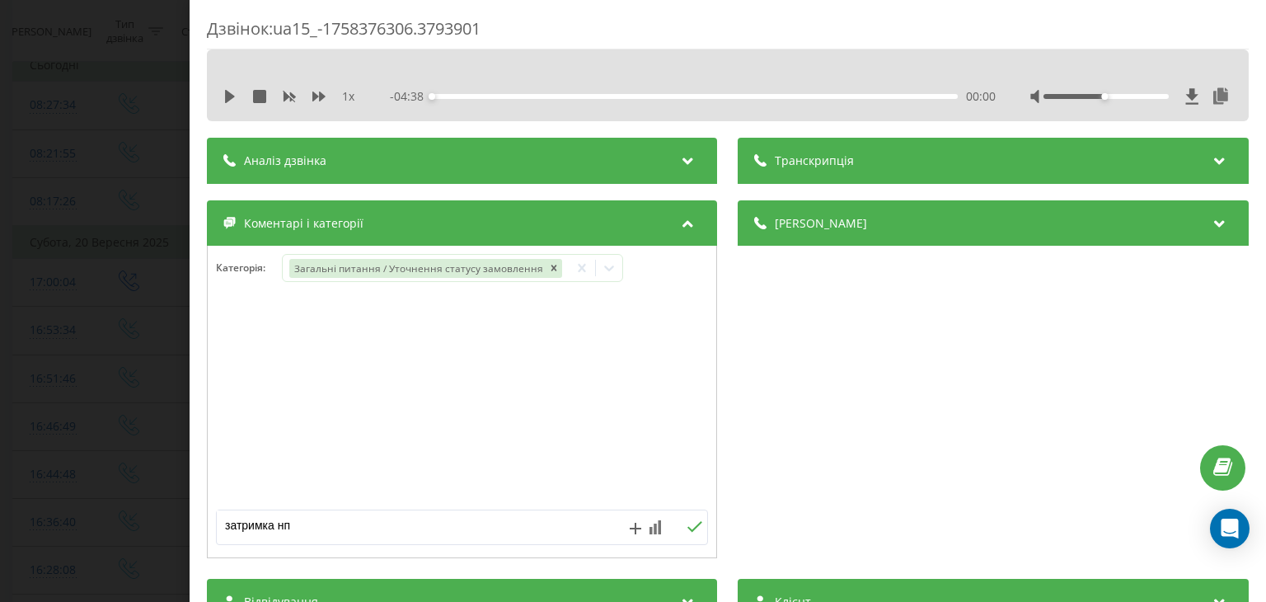
type textarea "затримка нп"
click at [692, 522] on icon at bounding box center [695, 527] width 16 height 12
click at [92, 284] on div "Дзвінок : ua15_-1758376306.3793901 1 x - 04:38 00:00 00:00 Транскрипція Для AI-…" at bounding box center [633, 301] width 1266 height 602
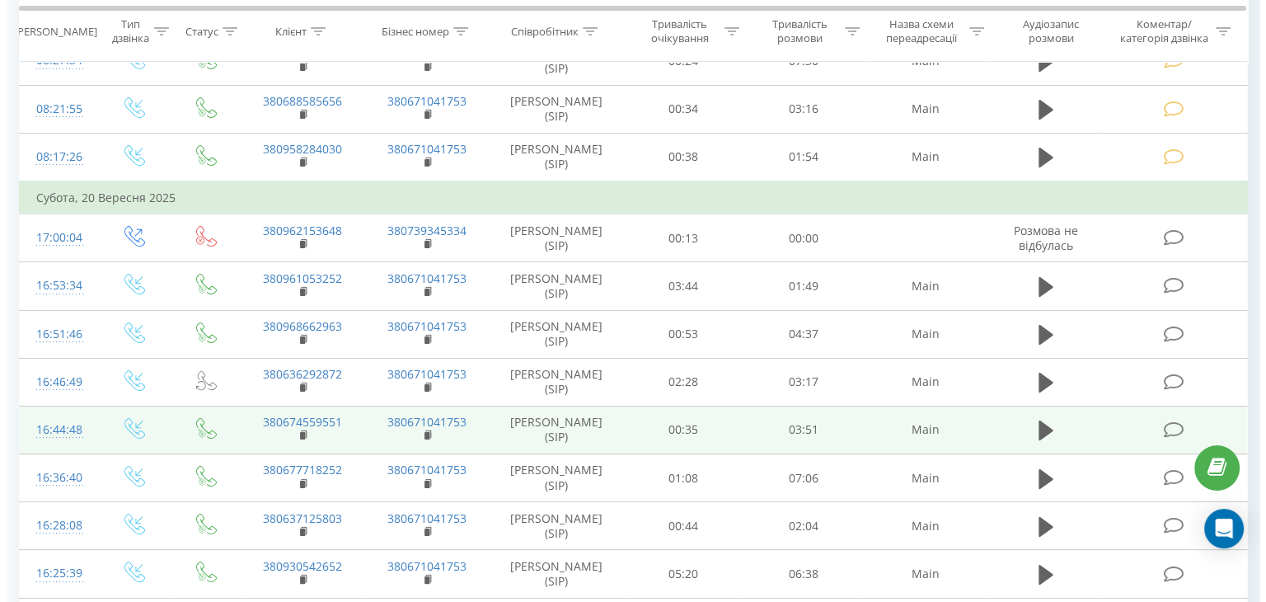
scroll to position [247, 0]
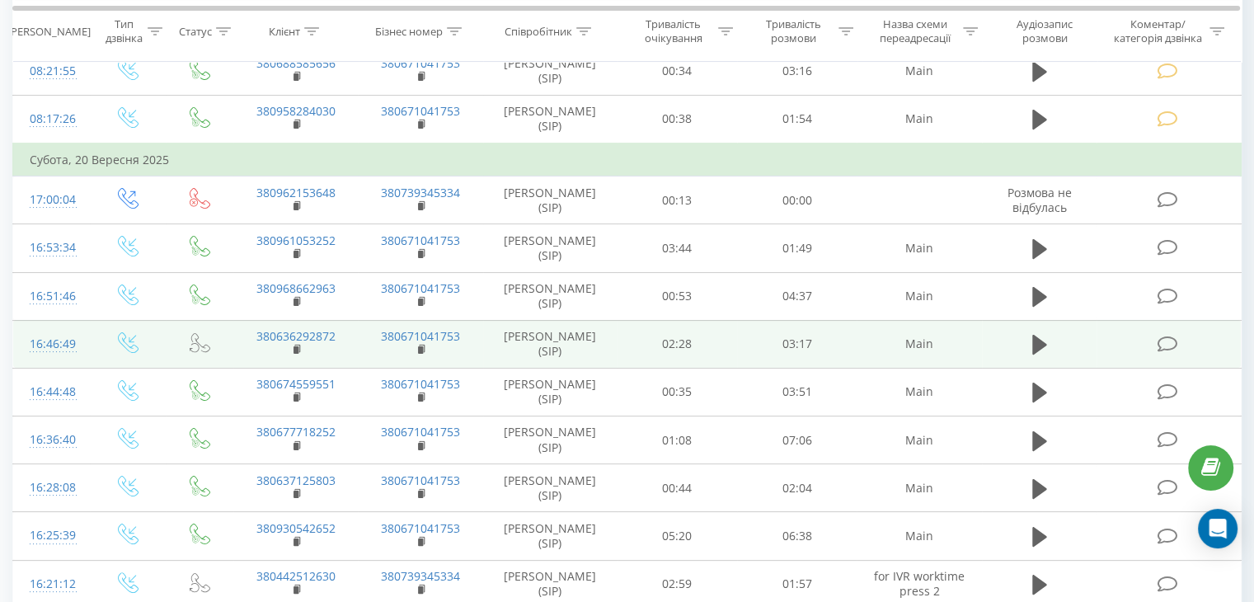
click at [1161, 344] on icon at bounding box center [1166, 343] width 21 height 17
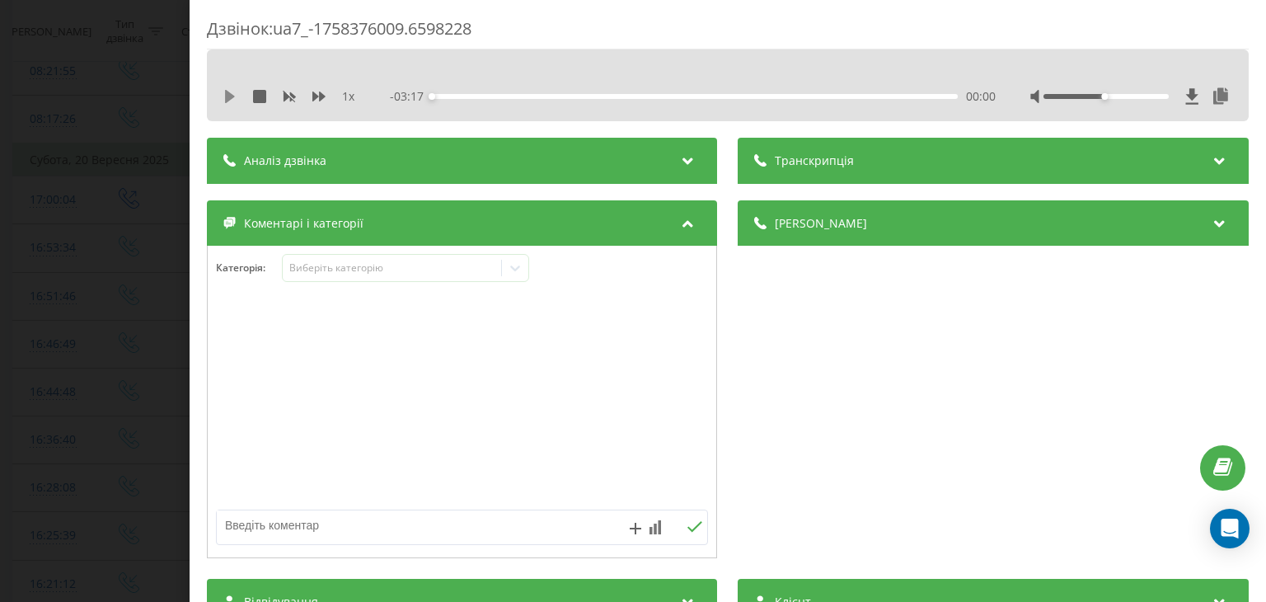
click at [227, 98] on icon at bounding box center [230, 96] width 10 height 13
click at [477, 95] on div "00:06" at bounding box center [695, 96] width 525 height 5
click at [452, 277] on div "Виберіть категорію" at bounding box center [405, 268] width 247 height 28
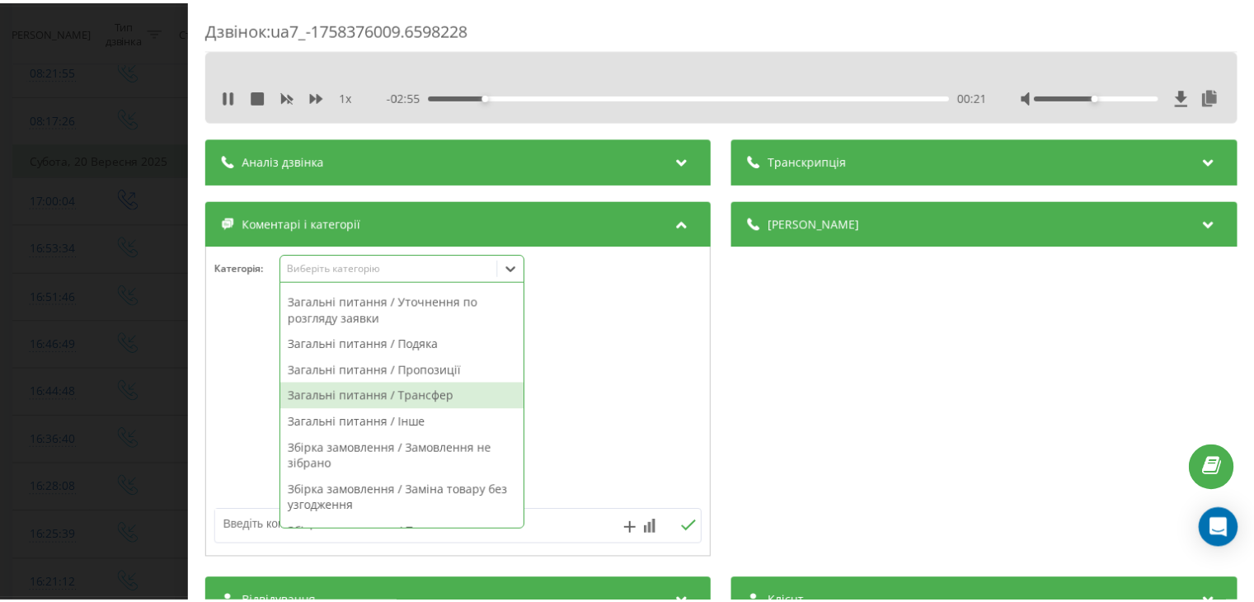
scroll to position [330, 0]
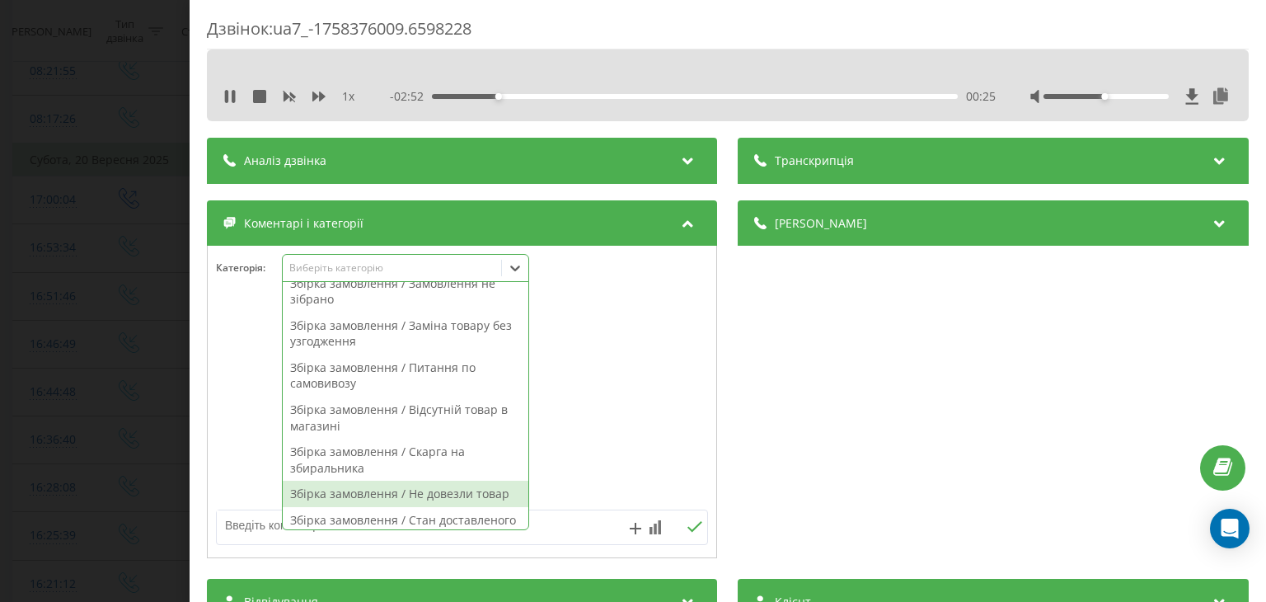
click at [435, 494] on div "Збірка замовлення / Не довезли товар" at bounding box center [406, 494] width 246 height 26
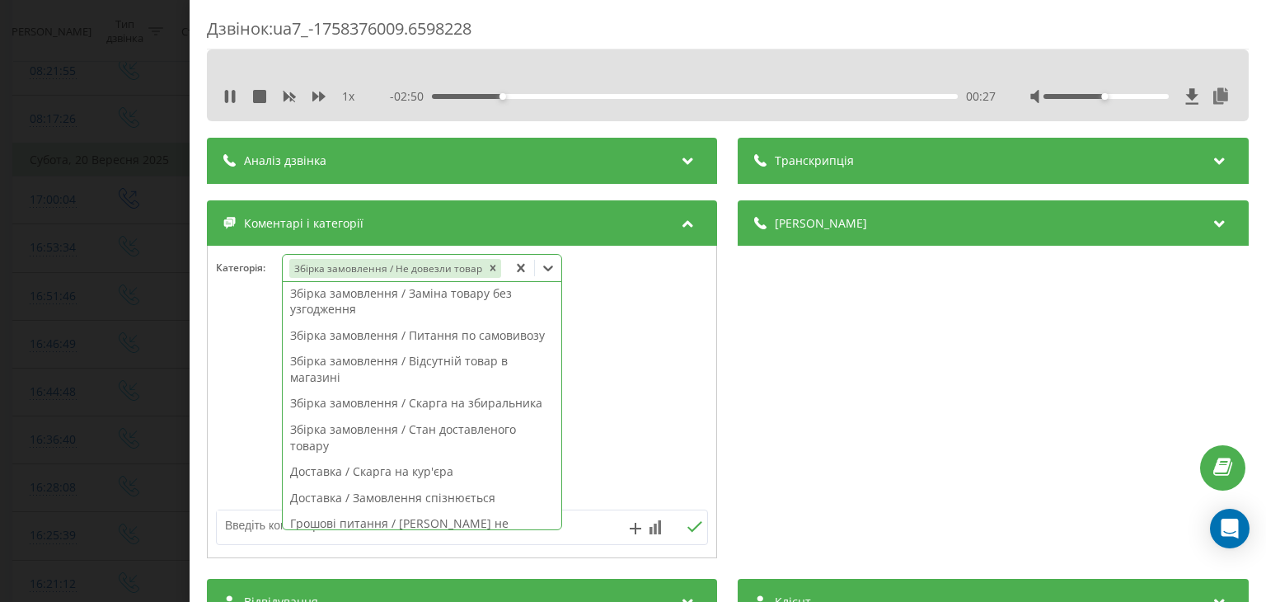
click at [588, 420] on div at bounding box center [462, 402] width 509 height 198
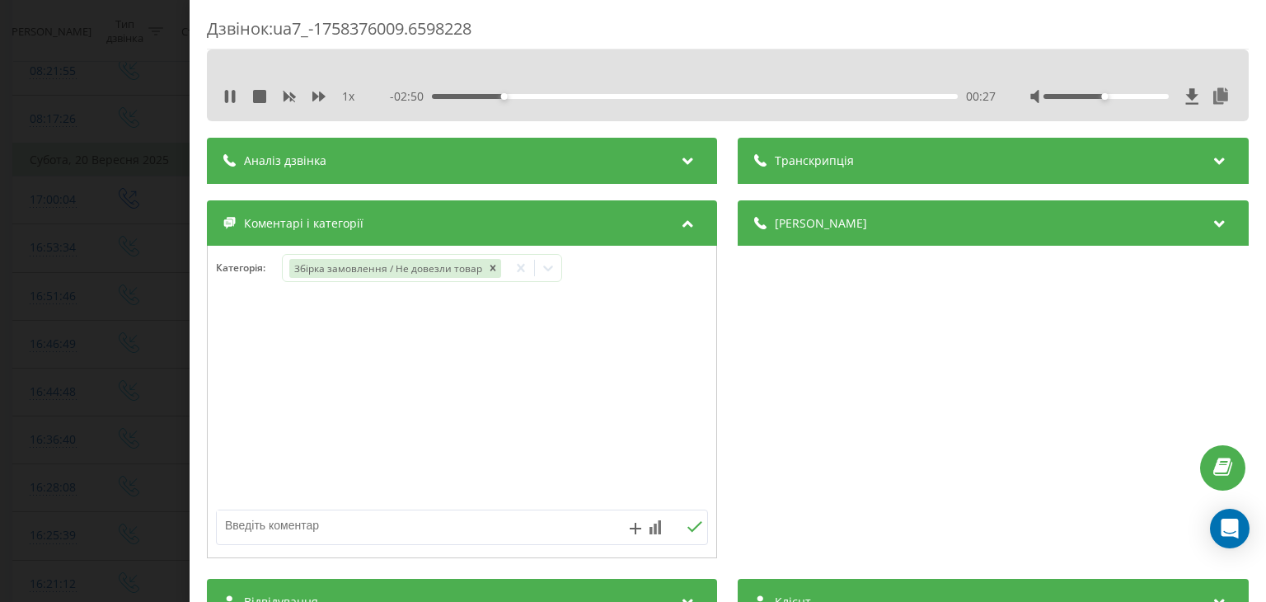
click at [396, 526] on textarea at bounding box center [413, 525] width 392 height 30
click at [287, 528] on textarea at bounding box center [413, 525] width 392 height 30
type textarea "не довезли товар"
click at [689, 530] on icon at bounding box center [695, 527] width 16 height 12
click at [264, 95] on icon at bounding box center [259, 96] width 13 height 13
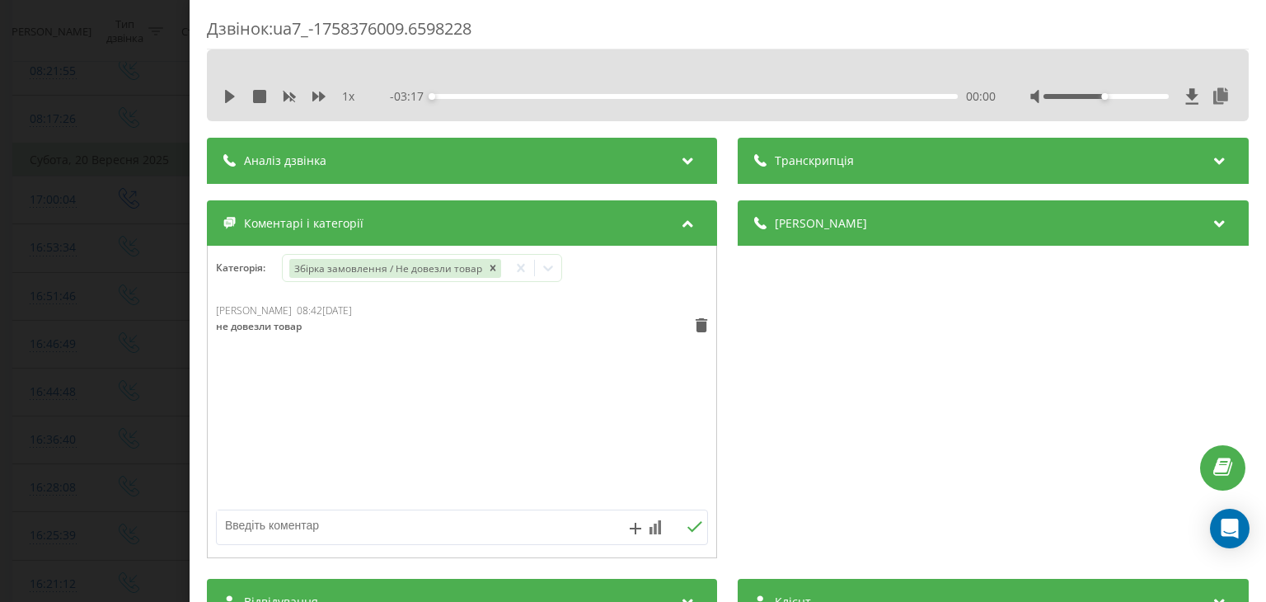
click at [95, 129] on div "Дзвінок : ua7_-1758376009.6598228 1 x - 03:17 00:00 00:00 Транскрипція Для AI-а…" at bounding box center [633, 301] width 1266 height 602
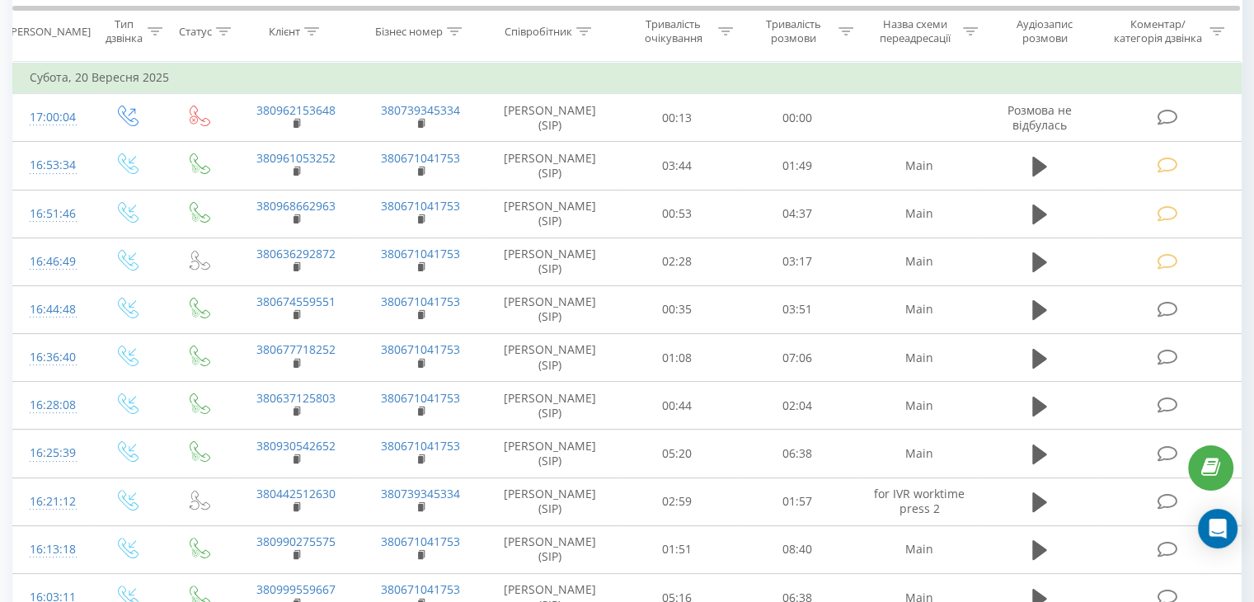
scroll to position [247, 0]
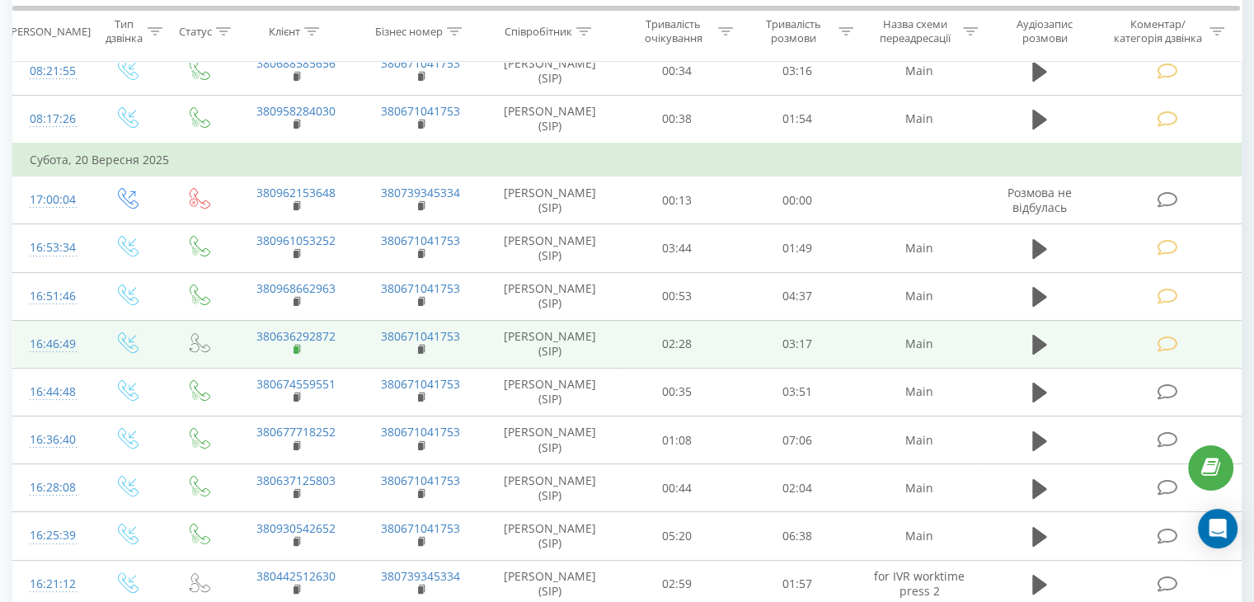
click at [298, 349] on rect at bounding box center [295, 349] width 5 height 7
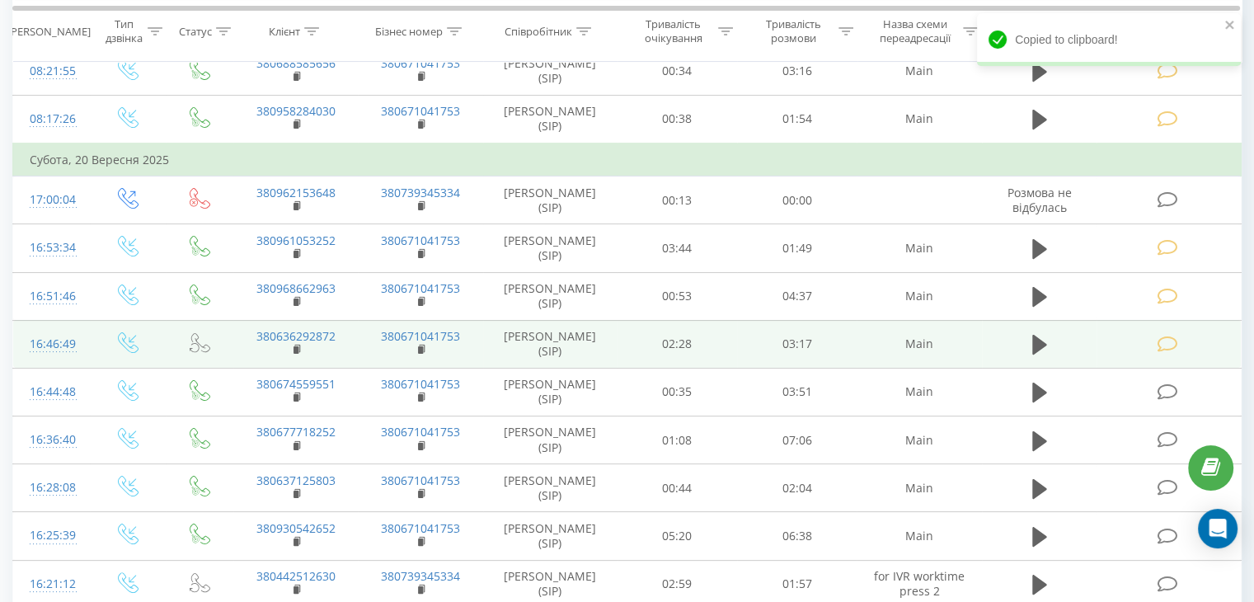
click at [1157, 344] on icon at bounding box center [1166, 343] width 21 height 17
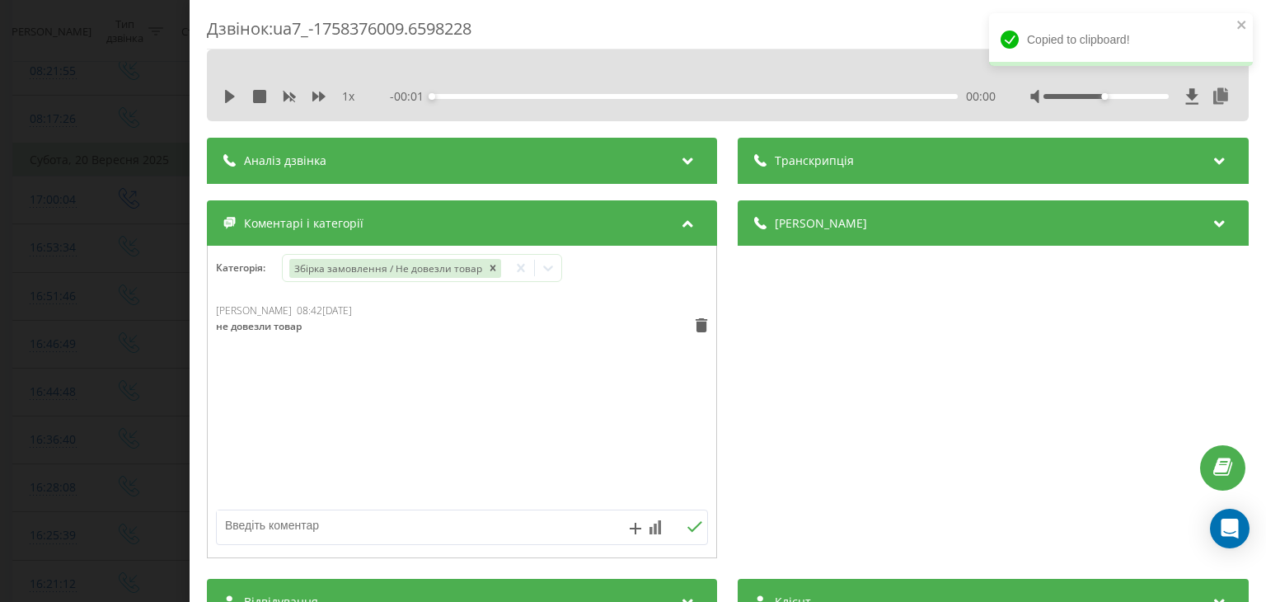
click at [83, 232] on div "Дзвінок : ua7_-1758376009.6598228 1 x - 00:01 00:00 00:00 Транскрипція Для AI-а…" at bounding box center [633, 301] width 1266 height 602
